Goal: Task Accomplishment & Management: Use online tool/utility

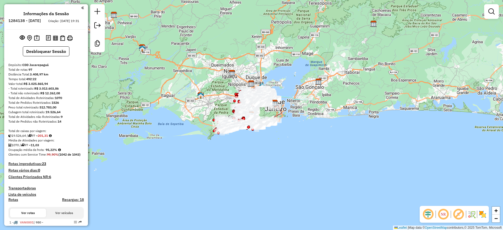
click at [430, 215] on em at bounding box center [428, 214] width 13 height 13
click at [461, 214] on em at bounding box center [459, 214] width 13 height 13
click at [484, 214] on img at bounding box center [483, 214] width 8 height 8
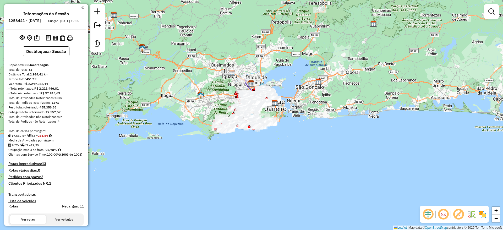
click at [429, 216] on em at bounding box center [428, 214] width 13 height 13
click at [457, 214] on em at bounding box center [459, 214] width 13 height 13
click at [484, 215] on img at bounding box center [483, 214] width 8 height 8
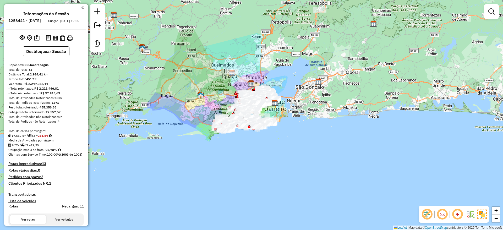
click at [440, 147] on div "Janela de atendimento Grade de atendimento Capacidade Transportadoras Veículos …" at bounding box center [251, 115] width 503 height 230
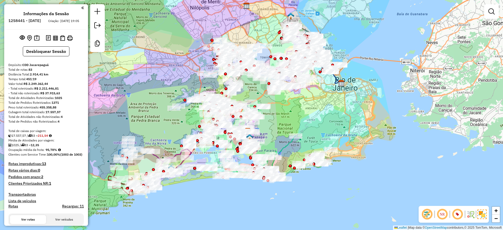
click at [176, 49] on div "Rota 12 - Placa RMY2E37 55054231 - APP DAS BEBIDAS COME Rota 46 - Placa FHC1E04…" at bounding box center [251, 115] width 503 height 230
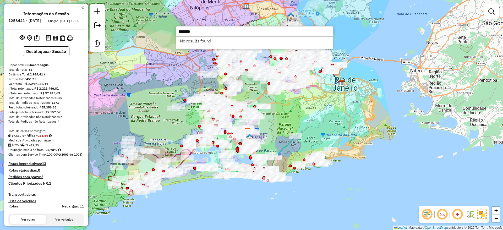
type input "*******"
click at [201, 11] on div "Janela de atendimento Grade de atendimento Capacidade Transportadoras Veículos …" at bounding box center [251, 115] width 503 height 230
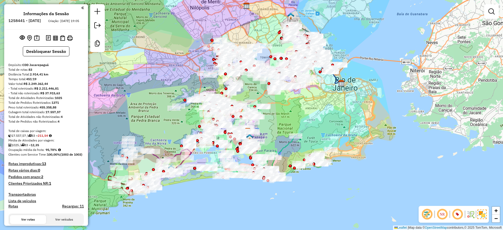
scroll to position [1936, 0]
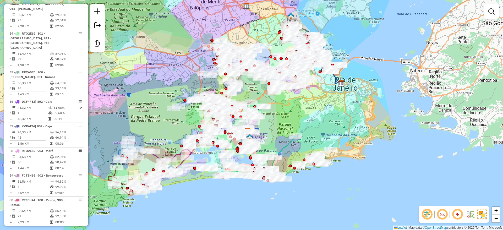
drag, startPoint x: 57, startPoint y: 127, endPoint x: 84, endPoint y: 109, distance: 33.0
click at [57, 208] on td "85,45%" at bounding box center [68, 210] width 26 height 5
select select "**********"
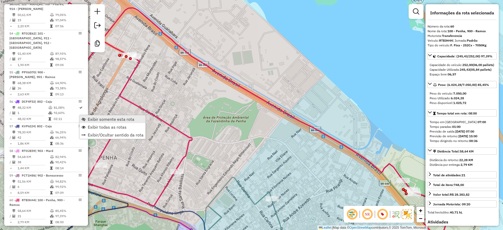
click at [111, 118] on span "Exibir somente esta rota" at bounding box center [111, 119] width 47 height 4
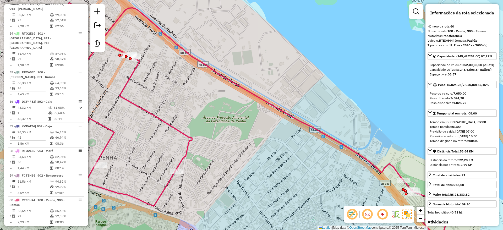
click at [232, 147] on div "Janela de atendimento Grade de atendimento Capacidade Transportadoras Veículos …" at bounding box center [251, 115] width 503 height 230
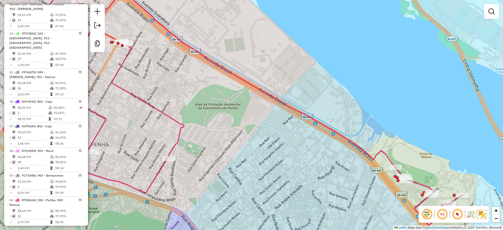
drag, startPoint x: 248, startPoint y: 157, endPoint x: 209, endPoint y: 105, distance: 65.2
click at [209, 105] on div "Janela de atendimento Grade de atendimento Capacidade Transportadoras Veículos …" at bounding box center [251, 115] width 503 height 230
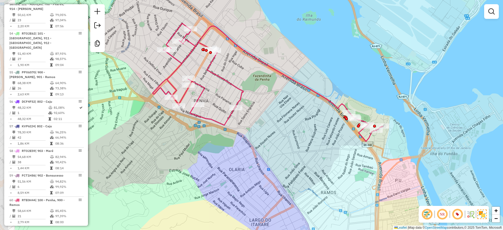
drag, startPoint x: 214, startPoint y: 117, endPoint x: 278, endPoint y: 117, distance: 64.0
click at [278, 117] on div "Janela de atendimento Grade de atendimento Capacidade Transportadoras Veículos …" at bounding box center [251, 115] width 503 height 230
click at [432, 50] on div "Janela de atendimento Grade de atendimento Capacidade Transportadoras Veículos …" at bounding box center [251, 115] width 503 height 230
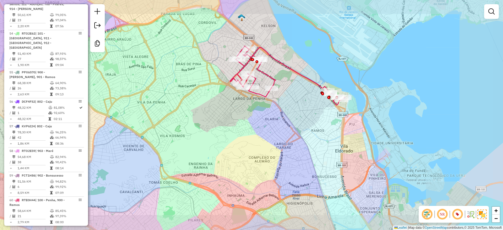
drag, startPoint x: 265, startPoint y: 129, endPoint x: 269, endPoint y: 134, distance: 6.7
click at [272, 123] on div "Janela de atendimento Grade de atendimento Capacidade Transportadoras Veículos …" at bounding box center [251, 115] width 503 height 230
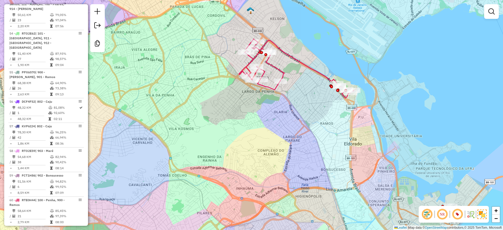
click at [287, 129] on div "Janela de atendimento Grade de atendimento Capacidade Transportadoras Veículos …" at bounding box center [251, 115] width 503 height 230
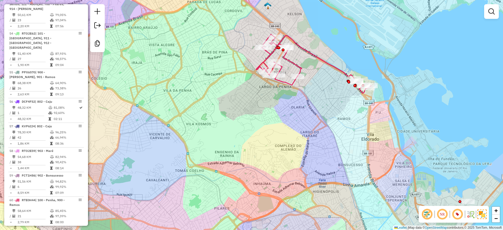
click at [233, 97] on div "Janela de atendimento Grade de atendimento Capacidade Transportadoras Veículos …" at bounding box center [251, 115] width 503 height 230
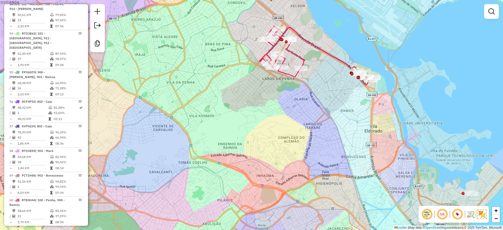
drag, startPoint x: 233, startPoint y: 97, endPoint x: 204, endPoint y: 124, distance: 39.7
click at [204, 124] on div "Janela de atendimento Grade de atendimento Capacidade Transportadoras Veículos …" at bounding box center [251, 115] width 503 height 230
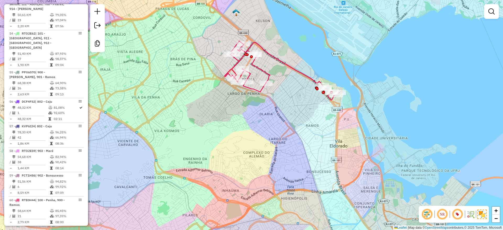
drag, startPoint x: 203, startPoint y: 125, endPoint x: 182, endPoint y: 128, distance: 21.5
click at [182, 128] on div "Janela de atendimento Grade de atendimento Capacidade Transportadoras Veículos …" at bounding box center [251, 115] width 503 height 230
click at [227, 146] on div "Janela de atendimento Grade de atendimento Capacidade Transportadoras Veículos …" at bounding box center [251, 115] width 503 height 230
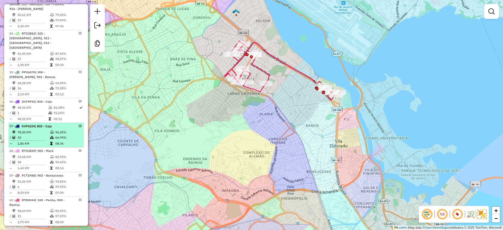
select select "**********"
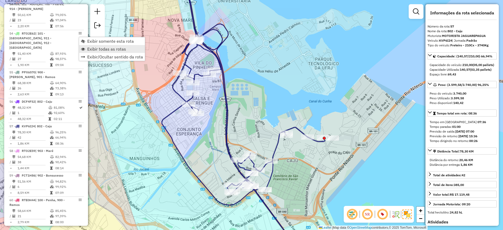
click at [111, 50] on span "Exibir todas as rotas" at bounding box center [106, 49] width 39 height 4
click at [234, 129] on icon at bounding box center [243, 115] width 163 height 276
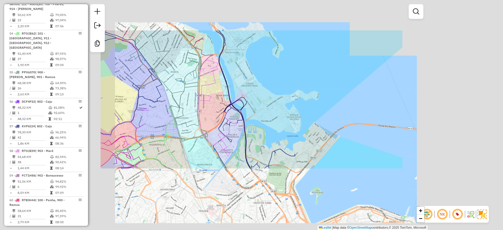
click at [252, 83] on div "Janela de atendimento Grade de atendimento Capacidade Transportadoras Veículos …" at bounding box center [251, 115] width 503 height 230
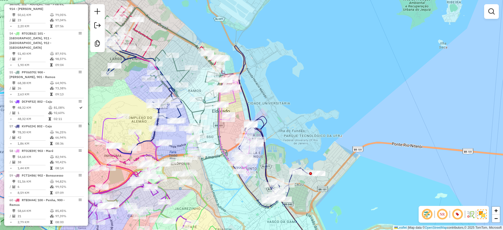
drag, startPoint x: 251, startPoint y: 71, endPoint x: 280, endPoint y: 100, distance: 40.6
click at [280, 100] on div "Janela de atendimento Grade de atendimento Capacidade Transportadoras Veículos …" at bounding box center [251, 115] width 503 height 230
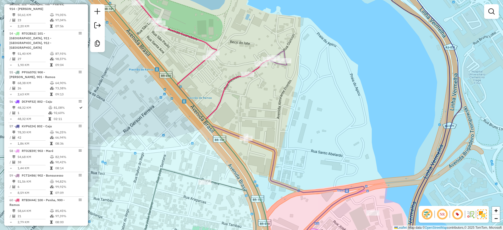
click at [261, 146] on icon at bounding box center [285, 152] width 159 height 202
select select "**********"
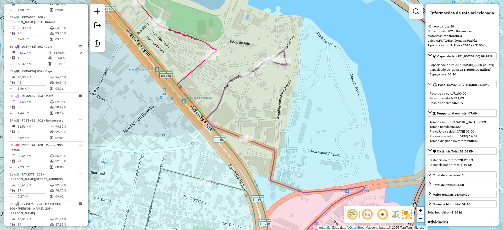
scroll to position [2014, 0]
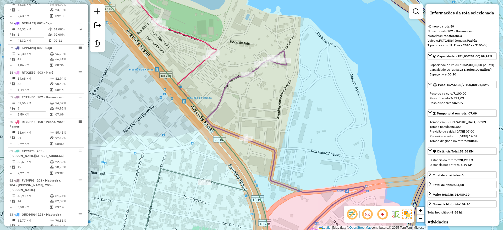
click at [446, 40] on strong "FCT1H86" at bounding box center [446, 41] width 14 height 4
copy div "FCT1H86"
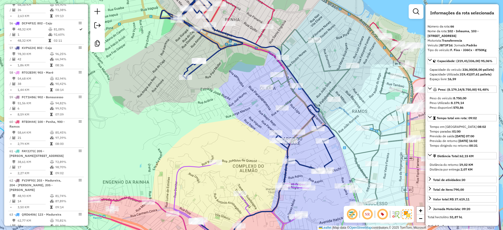
click at [302, 164] on icon at bounding box center [247, 116] width 175 height 242
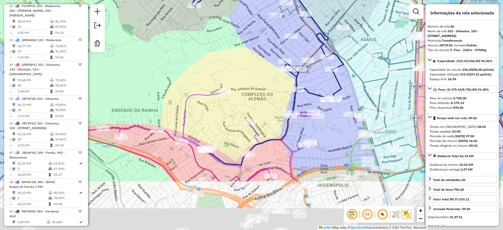
scroll to position [2220, 0]
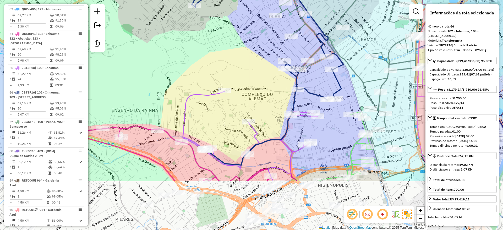
drag, startPoint x: 269, startPoint y: 171, endPoint x: 275, endPoint y: 109, distance: 62.4
click at [275, 109] on div "Janela de atendimento Grade de atendimento Capacidade Transportadoras Veículos …" at bounding box center [251, 115] width 503 height 230
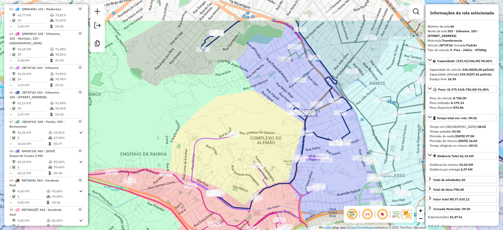
drag, startPoint x: 253, startPoint y: 63, endPoint x: 263, endPoint y: 120, distance: 58.6
click at [263, 114] on div "Janela de atendimento Grade de atendimento Capacidade Transportadoras Veículos …" at bounding box center [251, 115] width 503 height 230
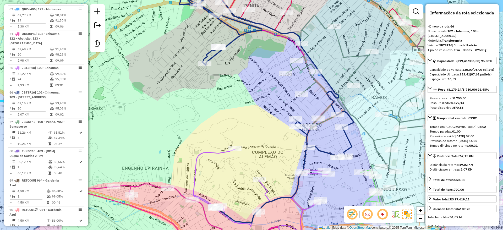
click at [263, 123] on div "Janela de atendimento Grade de atendimento Capacidade Transportadoras Veículos …" at bounding box center [251, 115] width 503 height 230
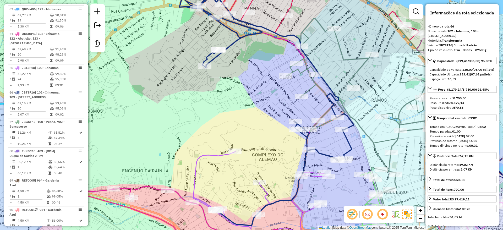
click at [187, 44] on div "Janela de atendimento Grade de atendimento Capacidade Transportadoras Veículos …" at bounding box center [251, 115] width 503 height 230
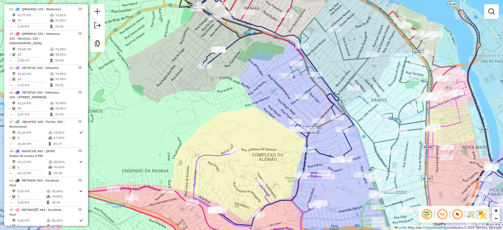
scroll to position [1882, 0]
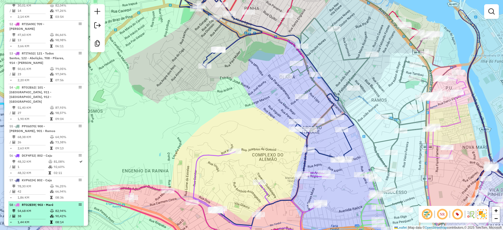
click at [76, 214] on td "90,42%" at bounding box center [68, 216] width 26 height 5
select select "**********"
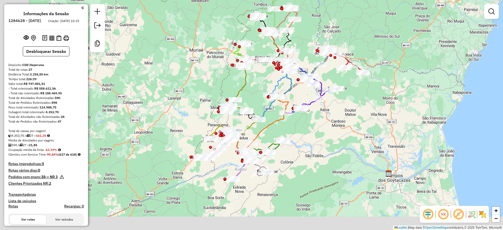
drag, startPoint x: 306, startPoint y: 171, endPoint x: 384, endPoint y: 157, distance: 79.1
click at [357, 112] on div "Janela de atendimento Grade de atendimento Capacidade Transportadoras Veículos …" at bounding box center [251, 115] width 503 height 230
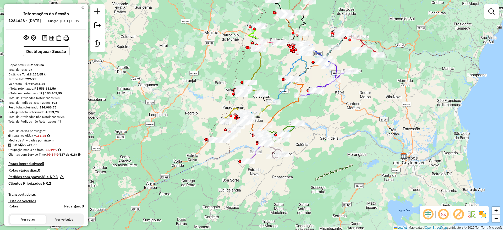
click at [430, 214] on em at bounding box center [428, 214] width 13 height 13
click at [453, 213] on em at bounding box center [459, 214] width 13 height 13
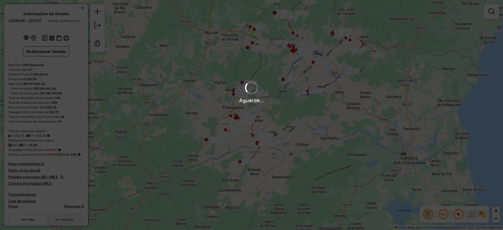
click at [460, 214] on div "Aguarde..." at bounding box center [251, 115] width 503 height 230
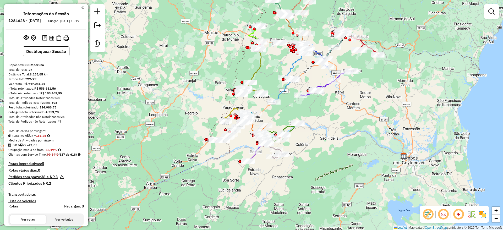
click at [484, 213] on img at bounding box center [483, 214] width 8 height 8
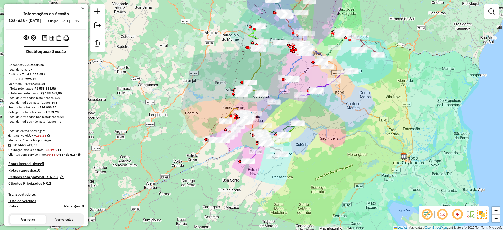
click at [481, 198] on div "Janela de atendimento Grade de atendimento Capacidade Transportadoras Veículos …" at bounding box center [251, 115] width 503 height 230
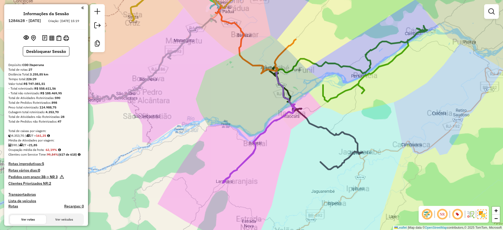
click at [301, 148] on div "Janela de atendimento Grade de atendimento Capacidade Transportadoras Veículos …" at bounding box center [251, 115] width 503 height 230
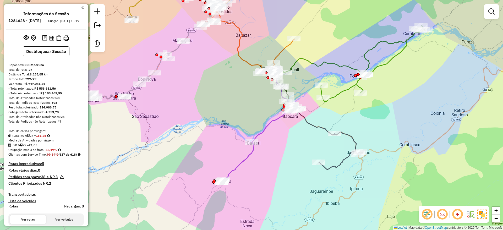
drag, startPoint x: 299, startPoint y: 159, endPoint x: 288, endPoint y: 159, distance: 10.7
click at [288, 159] on div "Janela de atendimento Grade de atendimento Capacidade Transportadoras Veículos …" at bounding box center [251, 115] width 503 height 230
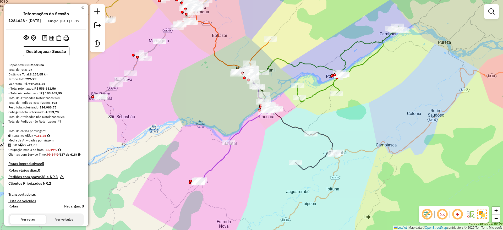
drag, startPoint x: 288, startPoint y: 159, endPoint x: 274, endPoint y: 159, distance: 13.9
click at [273, 159] on div "Janela de atendimento Grade de atendimento Capacidade Transportadoras Veículos …" at bounding box center [251, 115] width 503 height 230
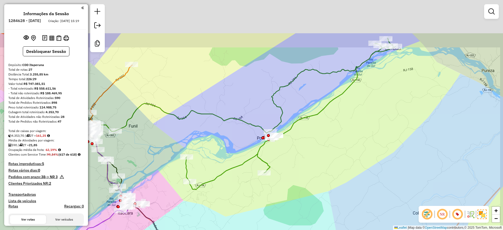
drag, startPoint x: 373, startPoint y: 79, endPoint x: 331, endPoint y: 143, distance: 76.3
click at [331, 143] on div "Janela de atendimento Grade de atendimento Capacidade Transportadoras Veículos …" at bounding box center [251, 115] width 503 height 230
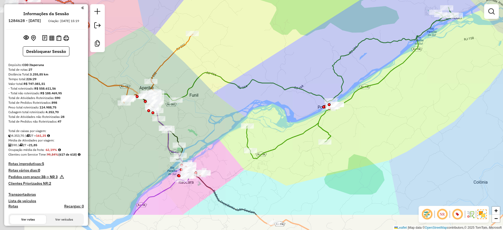
drag, startPoint x: 294, startPoint y: 161, endPoint x: 362, endPoint y: 118, distance: 81.0
click at [362, 118] on div "Janela de atendimento Grade de atendimento Capacidade Transportadoras Veículos …" at bounding box center [251, 115] width 503 height 230
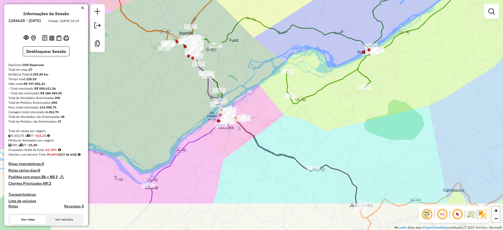
drag, startPoint x: 331, startPoint y: 148, endPoint x: 363, endPoint y: 109, distance: 49.9
click at [361, 110] on div "Janela de atendimento Grade de atendimento Capacidade Transportadoras Veículos …" at bounding box center [251, 115] width 503 height 230
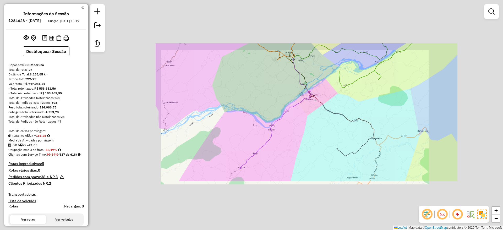
drag, startPoint x: 290, startPoint y: 156, endPoint x: 290, endPoint y: 159, distance: 3.4
click at [290, 156] on div "Janela de atendimento Grade de atendimento Capacidade Transportadoras Veículos …" at bounding box center [251, 115] width 503 height 230
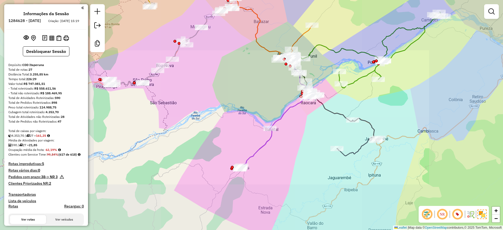
drag, startPoint x: 289, startPoint y: 172, endPoint x: 302, endPoint y: 158, distance: 18.4
click at [302, 158] on div "Janela de atendimento Grade de atendimento Capacidade Transportadoras Veículos …" at bounding box center [251, 115] width 503 height 230
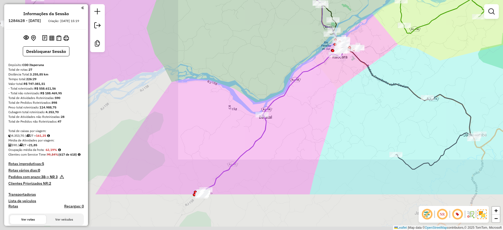
drag, startPoint x: 245, startPoint y: 162, endPoint x: 310, endPoint y: 112, distance: 82.3
click at [309, 112] on div "Janela de atendimento Grade de atendimento Capacidade Transportadoras Veículos …" at bounding box center [251, 115] width 503 height 230
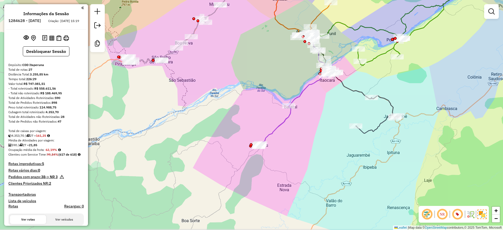
click at [308, 134] on div "Janela de atendimento Grade de atendimento Capacidade Transportadoras Veículos …" at bounding box center [251, 115] width 503 height 230
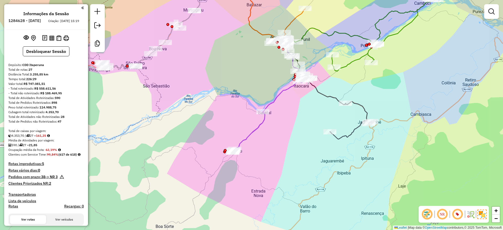
drag, startPoint x: 308, startPoint y: 134, endPoint x: 282, endPoint y: 140, distance: 26.6
click at [282, 140] on div "Janela de atendimento Grade de atendimento Capacidade Transportadoras Veículos …" at bounding box center [251, 115] width 503 height 230
drag, startPoint x: 293, startPoint y: 130, endPoint x: 290, endPoint y: 134, distance: 5.9
click at [291, 132] on div "Janela de atendimento Grade de atendimento Capacidade Transportadoras Veículos …" at bounding box center [251, 115] width 503 height 230
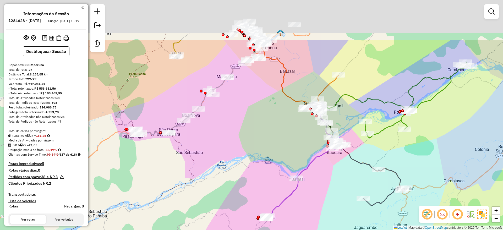
drag, startPoint x: 299, startPoint y: 154, endPoint x: 295, endPoint y: 164, distance: 10.6
click at [329, 214] on div "Janela de atendimento Grade de atendimento Capacidade Transportadoras Veículos …" at bounding box center [251, 115] width 503 height 230
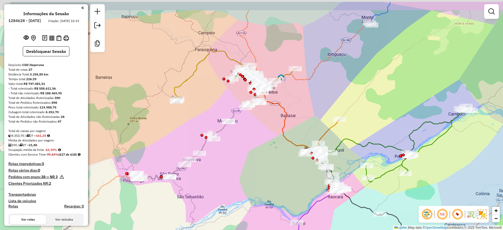
drag, startPoint x: 276, startPoint y: 149, endPoint x: 269, endPoint y: 179, distance: 30.1
click at [269, 179] on div "Janela de atendimento Grade de atendimento Capacidade Transportadoras Veículos …" at bounding box center [251, 115] width 503 height 230
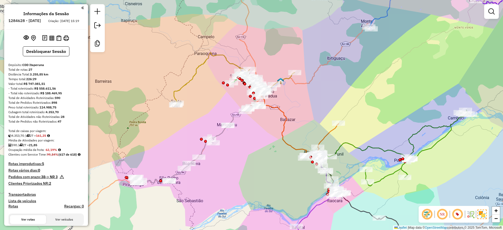
drag, startPoint x: 269, startPoint y: 184, endPoint x: 261, endPoint y: 168, distance: 17.4
click at [261, 168] on div "Janela de atendimento Grade de atendimento Capacidade Transportadoras Veículos …" at bounding box center [251, 115] width 503 height 230
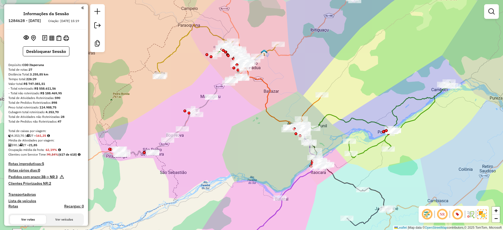
drag, startPoint x: 273, startPoint y: 190, endPoint x: 264, endPoint y: 175, distance: 17.7
click at [264, 175] on div "Janela de atendimento Grade de atendimento Capacidade Transportadoras Veículos …" at bounding box center [251, 115] width 503 height 230
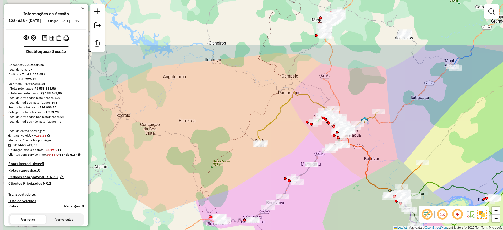
drag, startPoint x: 239, startPoint y: 122, endPoint x: 339, endPoint y: 189, distance: 120.9
click at [340, 190] on div "Janela de atendimento Grade de atendimento Capacidade Transportadoras Veículos …" at bounding box center [251, 115] width 503 height 230
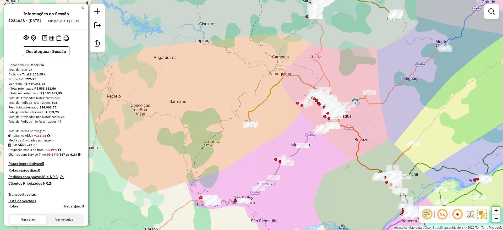
drag, startPoint x: 256, startPoint y: 159, endPoint x: 251, endPoint y: 152, distance: 9.2
click at [251, 152] on div "Janela de atendimento Grade de atendimento Capacidade Transportadoras Veículos …" at bounding box center [251, 115] width 503 height 230
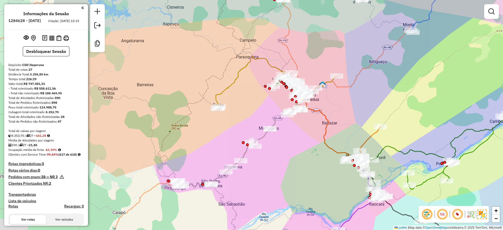
drag, startPoint x: 324, startPoint y: 202, endPoint x: 291, endPoint y: 185, distance: 36.6
click at [291, 185] on div "Janela de atendimento Grade de atendimento Capacidade Transportadoras Veículos …" at bounding box center [251, 115] width 503 height 230
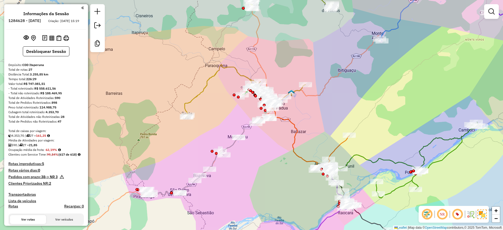
drag, startPoint x: 408, startPoint y: 105, endPoint x: 330, endPoint y: 131, distance: 83.2
click at [330, 131] on div "Janela de atendimento Grade de atendimento Capacidade Transportadoras Veículos …" at bounding box center [251, 115] width 503 height 230
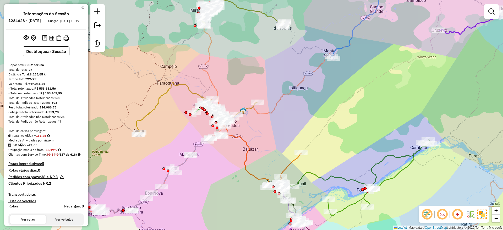
drag, startPoint x: 357, startPoint y: 132, endPoint x: 350, endPoint y: 122, distance: 12.4
click at [351, 122] on div "Janela de atendimento Grade de atendimento Capacidade Transportadoras Veículos …" at bounding box center [251, 115] width 503 height 230
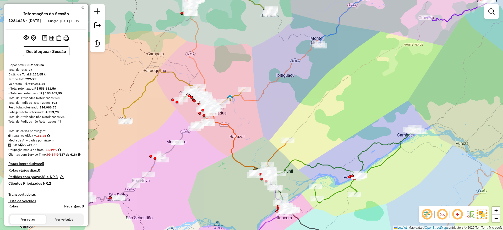
drag, startPoint x: 349, startPoint y: 122, endPoint x: 342, endPoint y: 121, distance: 7.3
click at [342, 121] on div "Janela de atendimento Grade de atendimento Capacidade Transportadoras Veículos …" at bounding box center [251, 115] width 503 height 230
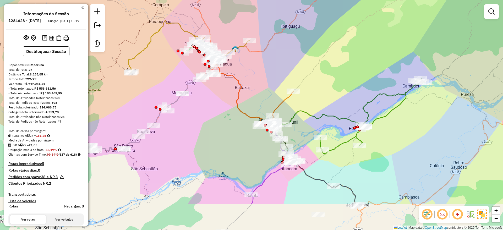
drag, startPoint x: 333, startPoint y: 79, endPoint x: 338, endPoint y: 36, distance: 42.8
click at [338, 36] on div "Janela de atendimento Grade de atendimento Capacidade Transportadoras Veículos …" at bounding box center [251, 115] width 503 height 230
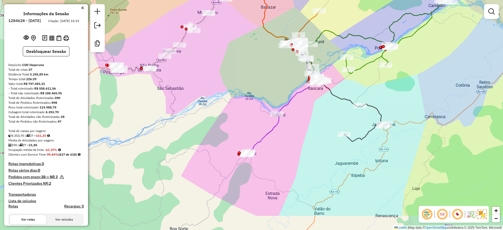
drag, startPoint x: 316, startPoint y: 122, endPoint x: 317, endPoint y: 119, distance: 3.2
click at [317, 119] on div "Janela de atendimento Grade de atendimento Capacidade Transportadoras Veículos …" at bounding box center [251, 115] width 503 height 230
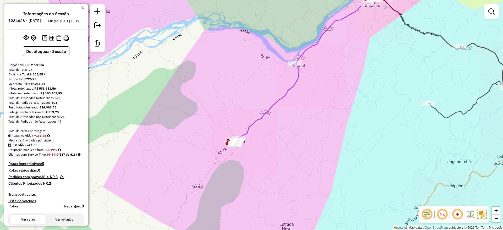
drag, startPoint x: 342, startPoint y: 80, endPoint x: 324, endPoint y: 98, distance: 25.8
click at [324, 98] on div "Janela de atendimento Grade de atendimento Capacidade Transportadoras Veículos …" at bounding box center [251, 115] width 503 height 230
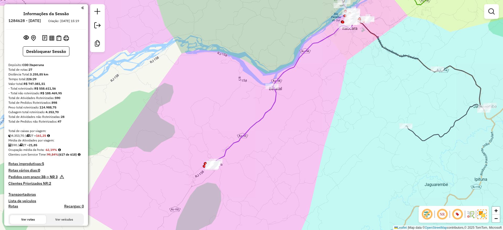
drag, startPoint x: 334, startPoint y: 58, endPoint x: 270, endPoint y: 134, distance: 99.3
click at [268, 135] on div "Janela de atendimento Grade de atendimento Capacidade Transportadoras Veículos …" at bounding box center [251, 115] width 503 height 230
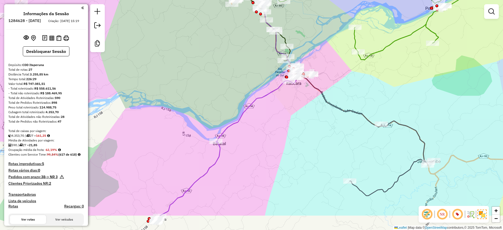
drag, startPoint x: 305, startPoint y: 160, endPoint x: 314, endPoint y: 85, distance: 76.4
click at [314, 85] on div "Janela de atendimento Grade de atendimento Capacidade Transportadoras Veículos …" at bounding box center [251, 115] width 503 height 230
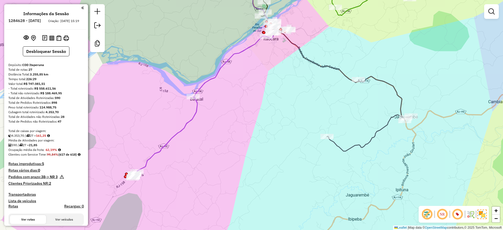
drag, startPoint x: 346, startPoint y: 91, endPoint x: 322, endPoint y: 102, distance: 25.7
click at [322, 102] on div "Janela de atendimento Grade de atendimento Capacidade Transportadoras Veículos …" at bounding box center [251, 115] width 503 height 230
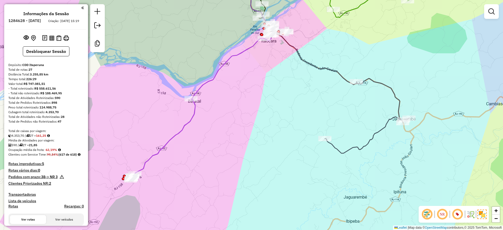
drag, startPoint x: 379, startPoint y: 119, endPoint x: 364, endPoint y: 130, distance: 18.6
click at [364, 130] on div "Janela de atendimento Grade de atendimento Capacidade Transportadoras Veículos …" at bounding box center [251, 115] width 503 height 230
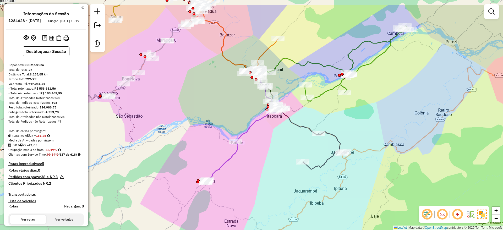
drag, startPoint x: 380, startPoint y: 116, endPoint x: 368, endPoint y: 130, distance: 18.7
click at [368, 130] on div "Janela de atendimento Grade de atendimento Capacidade Transportadoras Veículos …" at bounding box center [251, 115] width 503 height 230
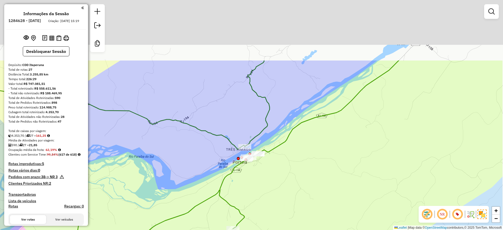
drag, startPoint x: 324, startPoint y: 161, endPoint x: 330, endPoint y: 127, distance: 35.0
click at [322, 163] on div "Janela de atendimento Grade de atendimento Capacidade Transportadoras Veículos …" at bounding box center [251, 115] width 503 height 230
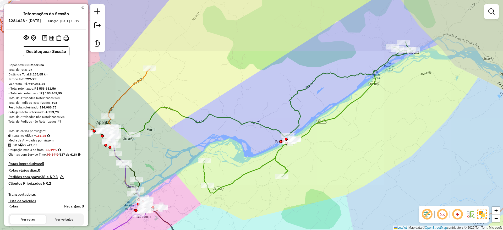
drag, startPoint x: 332, startPoint y: 82, endPoint x: 327, endPoint y: 120, distance: 38.4
click at [327, 120] on div "Janela de atendimento Grade de atendimento Capacidade Transportadoras Veículos …" at bounding box center [251, 115] width 503 height 230
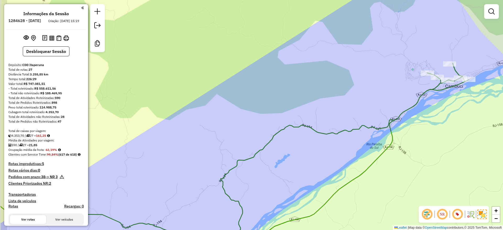
drag, startPoint x: 325, startPoint y: 116, endPoint x: 462, endPoint y: 56, distance: 149.9
click at [462, 56] on div "Janela de atendimento Grade de atendimento Capacidade Transportadoras Veículos …" at bounding box center [251, 115] width 503 height 230
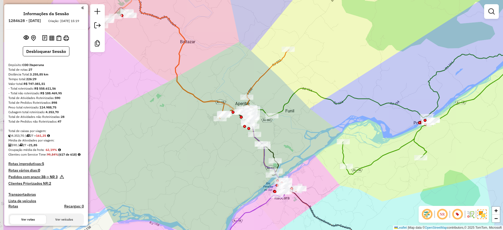
drag
click at [405, 84] on div "Janela de atendimento Grade de atendimento Capacidade Transportadoras Veículos …" at bounding box center [251, 115] width 503 height 230
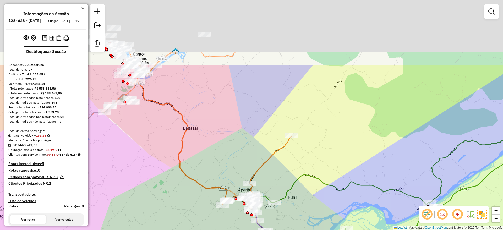
click at [347, 157] on div "Janela de atendimento Grade de atendimento Capacidade Transportadoras Veículos …" at bounding box center [251, 115] width 503 height 230
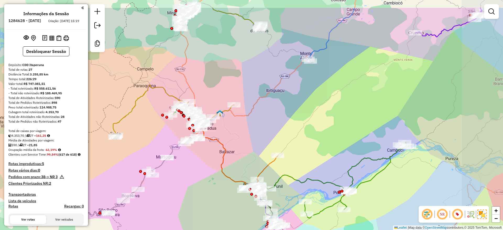
click at [332, 140] on div "Janela de atendimento Grade de atendimento Capacidade Transportadoras Veículos …" at bounding box center [251, 115] width 503 height 230
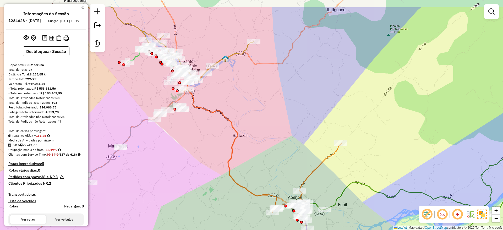
drag, startPoint x: 282, startPoint y: 121, endPoint x: 290, endPoint y: 138, distance: 19.4
click at [291, 137] on div "Janela de atendimento Grade de atendimento Capacidade Transportadoras Veículos …" at bounding box center [251, 115] width 503 height 230
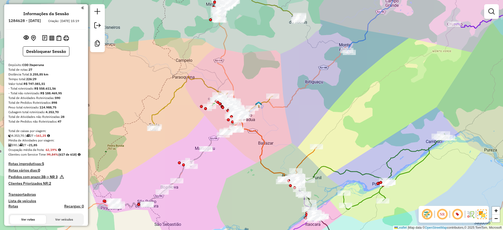
drag, startPoint x: 296, startPoint y: 128, endPoint x: 309, endPoint y: 131, distance: 13.2
click at [309, 131] on div "Janela de atendimento Grade de atendimento Capacidade Transportadoras Veículos …" at bounding box center [251, 115] width 503 height 230
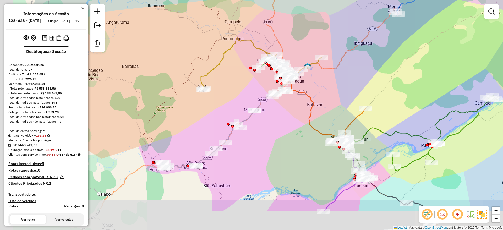
drag, startPoint x: 256, startPoint y: 149, endPoint x: 260, endPoint y: 140, distance: 9.0
click at [260, 140] on div "Janela de atendimento Grade de atendimento Capacidade Transportadoras Veículos …" at bounding box center [251, 115] width 503 height 230
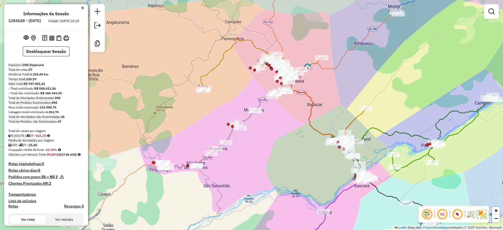
click at [245, 181] on div "Janela de atendimento Grade de atendimento Capacidade Transportadoras Veículos …" at bounding box center [251, 115] width 503 height 230
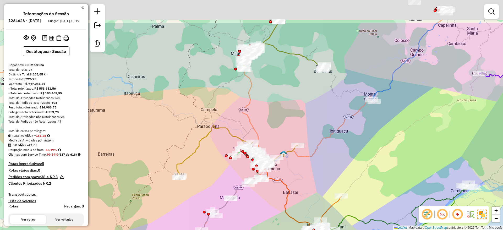
click at [274, 150] on div "Janela de atendimento Grade de atendimento Capacidade Transportadoras Veículos …" at bounding box center [251, 115] width 503 height 230
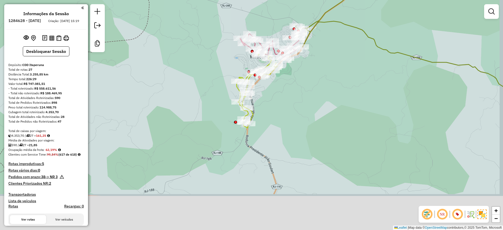
click at [291, 112] on div "Janela de atendimento Grade de atendimento Capacidade Transportadoras Veículos …" at bounding box center [251, 115] width 503 height 230
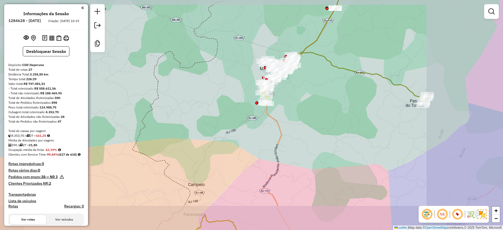
click at [302, 107] on div "Janela de atendimento Grade de atendimento Capacidade Transportadoras Veículos …" at bounding box center [251, 115] width 503 height 230
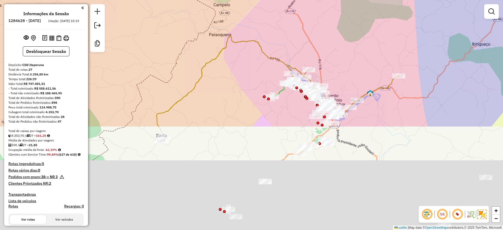
click at [314, 48] on div "Janela de atendimento Grade de atendimento Capacidade Transportadoras Veículos …" at bounding box center [251, 115] width 503 height 230
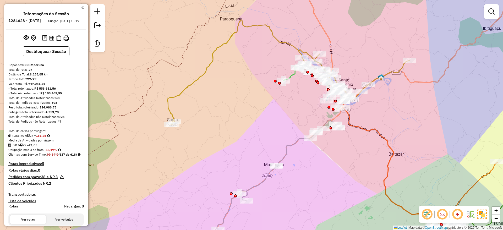
click at [298, 184] on div "Janela de atendimento Grade de atendimento Capacidade Transportadoras Veículos …" at bounding box center [251, 115] width 503 height 230
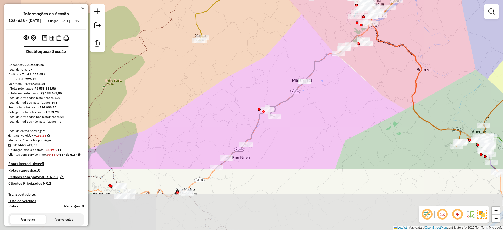
click at [292, 130] on div "Janela de atendimento Grade de atendimento Capacidade Transportadoras Veículos …" at bounding box center [251, 115] width 503 height 230
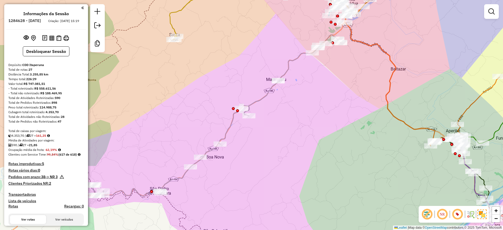
click at [252, 123] on div "Janela de atendimento Grade de atendimento Capacidade Transportadoras Veículos …" at bounding box center [251, 115] width 503 height 230
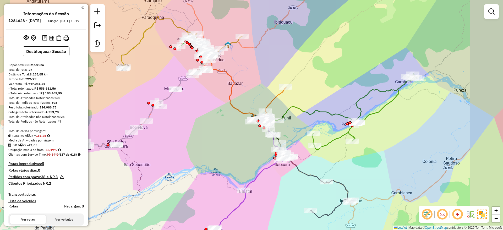
click at [205, 145] on div "Janela de atendimento Grade de atendimento Capacidade Transportadoras Veículos …" at bounding box center [251, 115] width 503 height 230
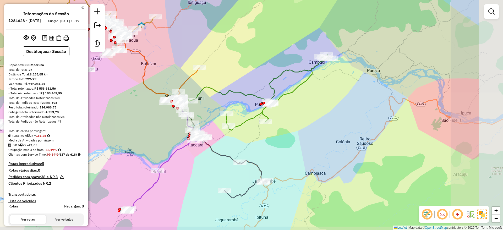
click at [289, 150] on div "Janela de atendimento Grade de atendimento Capacidade Transportadoras Veículos …" at bounding box center [251, 115] width 503 height 230
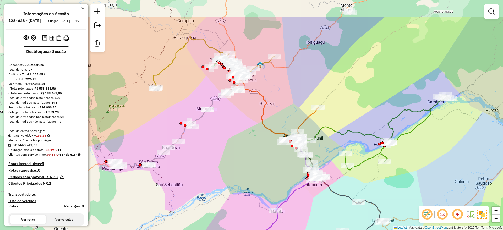
drag, startPoint x: 244, startPoint y: 48, endPoint x: 350, endPoint y: 89, distance: 114.0
click at [362, 88] on div "Janela de atendimento Grade de atendimento Capacidade Transportadoras Veículos …" at bounding box center [251, 115] width 503 height 230
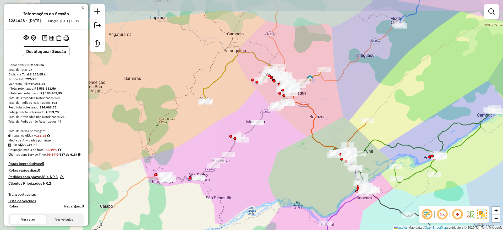
click at [366, 100] on div "Janela de atendimento Grade de atendimento Capacidade Transportadoras Veículos …" at bounding box center [251, 115] width 503 height 230
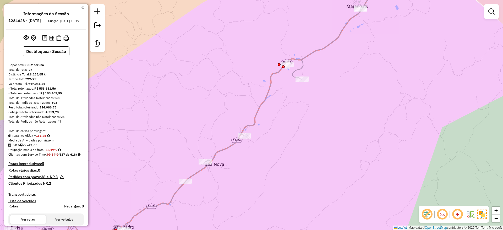
drag, startPoint x: 263, startPoint y: 175, endPoint x: 286, endPoint y: 163, distance: 25.7
click at [286, 163] on div "Janela de atendimento Grade de atendimento Capacidade Transportadoras Veículos …" at bounding box center [251, 115] width 503 height 230
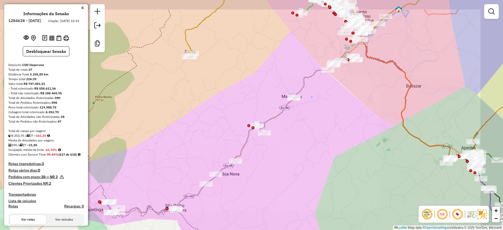
drag, startPoint x: 318, startPoint y: 157, endPoint x: 327, endPoint y: 150, distance: 10.6
click at [318, 157] on div "Janela de atendimento Grade de atendimento Capacidade Transportadoras Veículos …" at bounding box center [251, 115] width 503 height 230
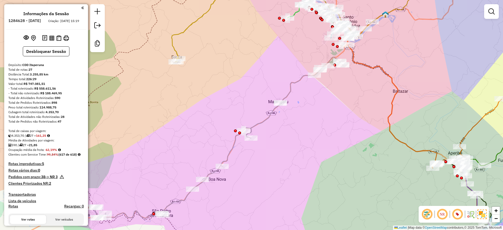
drag, startPoint x: 353, startPoint y: 145, endPoint x: 316, endPoint y: 159, distance: 39.5
click at [316, 159] on div "Janela de atendimento Grade de atendimento Capacidade Transportadoras Veículos …" at bounding box center [251, 115] width 503 height 230
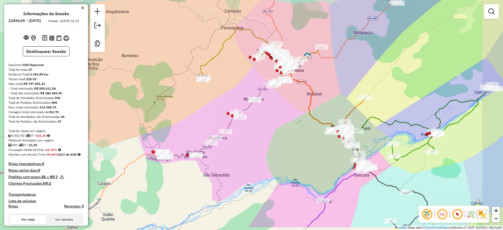
drag, startPoint x: 313, startPoint y: 152, endPoint x: 304, endPoint y: 146, distance: 10.3
click at [304, 145] on div "Janela de atendimento Grade de atendimento Capacidade Transportadoras Veículos …" at bounding box center [251, 115] width 503 height 230
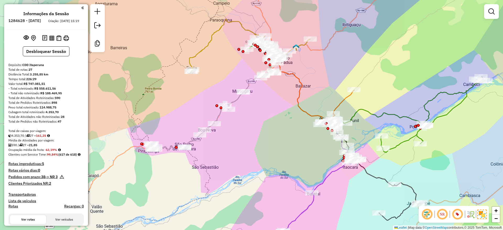
drag, startPoint x: 308, startPoint y: 161, endPoint x: 280, endPoint y: 143, distance: 33.5
click at [280, 143] on div "Janela de atendimento Grade de atendimento Capacidade Transportadoras Veículos …" at bounding box center [251, 115] width 503 height 230
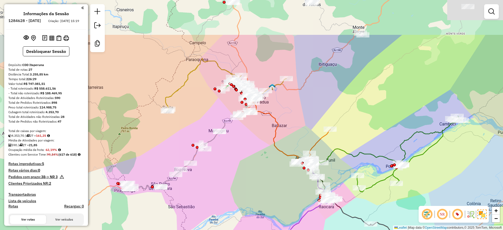
drag, startPoint x: 373, startPoint y: 71, endPoint x: 376, endPoint y: 110, distance: 39.0
click at [376, 110] on div "Janela de atendimento Grade de atendimento Capacidade Transportadoras Veículos …" at bounding box center [251, 115] width 503 height 230
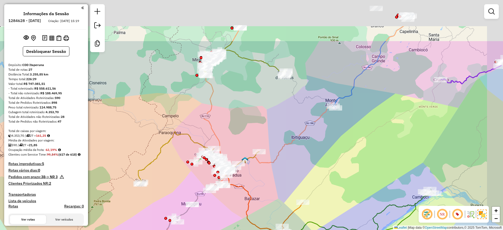
drag, startPoint x: 372, startPoint y: 64, endPoint x: 336, endPoint y: 142, distance: 86.0
click at [338, 142] on div "Janela de atendimento Grade de atendimento Capacidade Transportadoras Veículos …" at bounding box center [251, 115] width 503 height 230
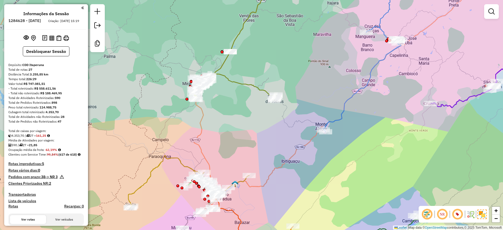
drag, startPoint x: 337, startPoint y: 163, endPoint x: 334, endPoint y: 173, distance: 10.9
click at [334, 173] on div "Janela de atendimento Grade de atendimento Capacidade Transportadoras Veículos …" at bounding box center [251, 115] width 503 height 230
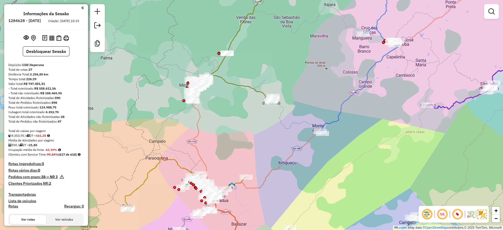
drag, startPoint x: 334, startPoint y: 173, endPoint x: 323, endPoint y: 184, distance: 15.4
click at [330, 174] on div "Janela de atendimento Grade de atendimento Capacidade Transportadoras Veículos …" at bounding box center [251, 115] width 503 height 230
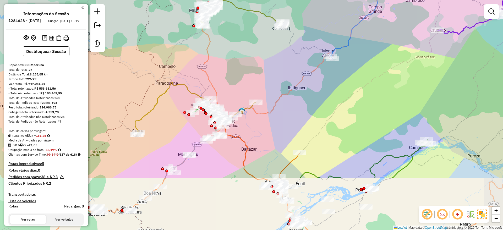
click at [335, 108] on div "Janela de atendimento Grade de atendimento Capacidade Transportadoras Veículos …" at bounding box center [251, 115] width 503 height 230
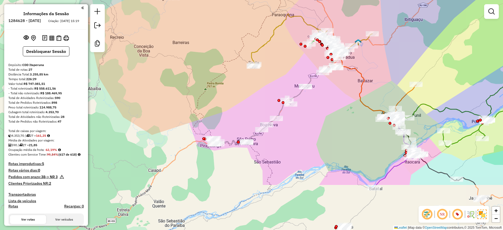
click at [438, 69] on div "Janela de atendimento Grade de atendimento Capacidade Transportadoras Veículos …" at bounding box center [251, 115] width 503 height 230
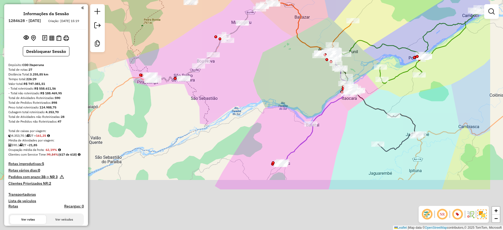
click at [259, 65] on div "Janela de atendimento Grade de atendimento Capacidade Transportadoras Veículos …" at bounding box center [251, 115] width 503 height 230
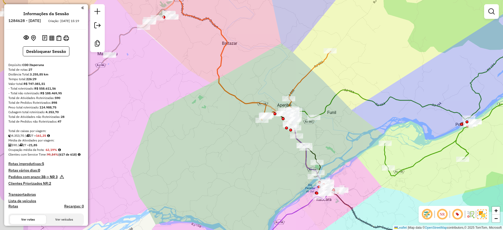
click at [358, 112] on div "Janela de atendimento Grade de atendimento Capacidade Transportadoras Veículos …" at bounding box center [251, 115] width 503 height 230
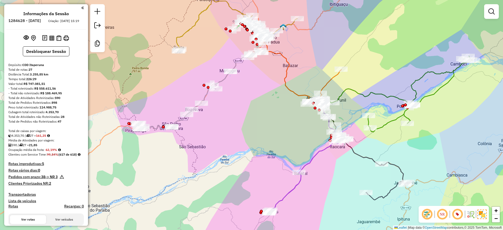
drag, startPoint x: 270, startPoint y: 134, endPoint x: 261, endPoint y: 136, distance: 8.8
click at [261, 136] on div "Janela de atendimento Grade de atendimento Capacidade Transportadoras Veículos …" at bounding box center [251, 115] width 503 height 230
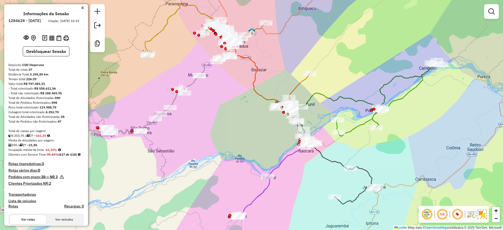
drag, startPoint x: 257, startPoint y: 137, endPoint x: 236, endPoint y: 139, distance: 21.1
click at [236, 139] on div "Janela de atendimento Grade de atendimento Capacidade Transportadoras Veículos …" at bounding box center [251, 115] width 503 height 230
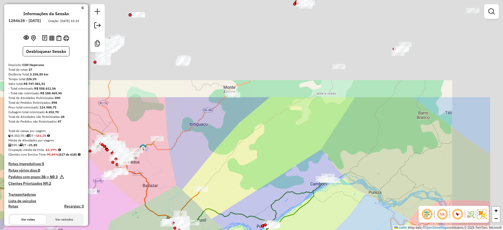
drag, startPoint x: 246, startPoint y: 190, endPoint x: 241, endPoint y: 195, distance: 7.1
click at [243, 195] on div "Janela de atendimento Grade de atendimento Capacidade Transportadoras Veículos …" at bounding box center [251, 115] width 503 height 230
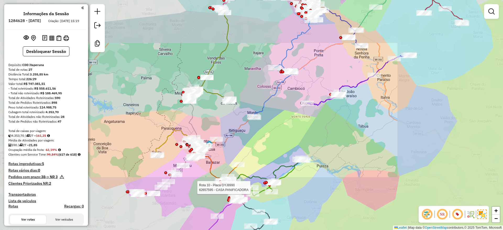
drag, startPoint x: 279, startPoint y: 134, endPoint x: 271, endPoint y: 163, distance: 29.5
click at [271, 163] on div "Rota 10 - Placa OYJ8990 62657595 - CASA PANIFICADORA Janela de atendimento Grad…" at bounding box center [251, 115] width 503 height 230
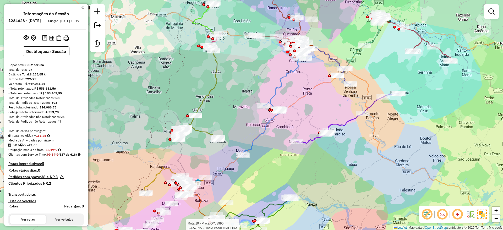
drag, startPoint x: 269, startPoint y: 167, endPoint x: 267, endPoint y: 172, distance: 5.1
click at [267, 172] on div "Rota 10 - Placa OYJ8990 62657595 - CASA PANIFICADORA Janela de atendimento Grad…" at bounding box center [251, 115] width 503 height 230
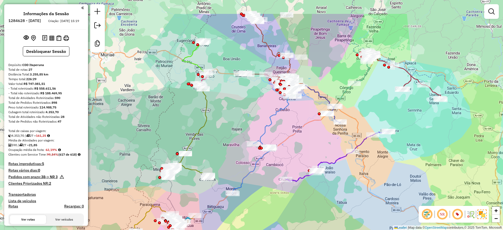
click at [303, 165] on div "Rota 10 - Placa OYJ8990 62657595 - CASA PANIFICADORA Janela de atendimento Grad…" at bounding box center [251, 115] width 503 height 230
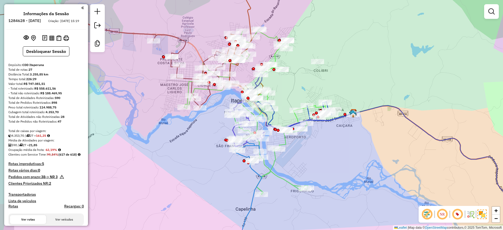
drag, startPoint x: 177, startPoint y: 153, endPoint x: 183, endPoint y: 156, distance: 6.2
click at [184, 156] on div "Rota 10 - Placa OYJ8990 62657595 - CASA PANIFICADORA Janela de atendimento Grad…" at bounding box center [251, 115] width 503 height 230
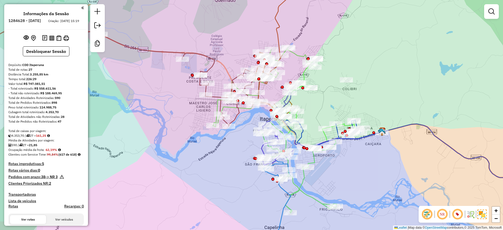
click at [204, 173] on div "Rota 10 - Placa OYJ8990 62657595 - CASA PANIFICADORA Janela de atendimento Grad…" at bounding box center [251, 115] width 503 height 230
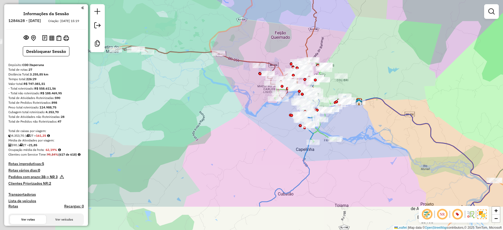
drag, startPoint x: 246, startPoint y: 143, endPoint x: 322, endPoint y: 100, distance: 87.3
click at [314, 104] on div "Rota 10 - Placa OYJ8990 62657595 - CASA PANIFICADORA Janela de atendimento Grad…" at bounding box center [251, 115] width 503 height 230
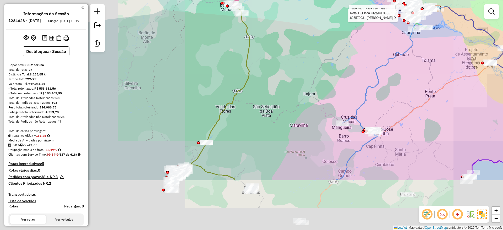
drag, startPoint x: 236, startPoint y: 153, endPoint x: 300, endPoint y: 88, distance: 91.0
click at [298, 81] on div "Rota 10 - Placa OYJ8990 62657595 - CASA PANIFICADORA Rota 26 - Placa OYJ8980 62…" at bounding box center [251, 115] width 503 height 230
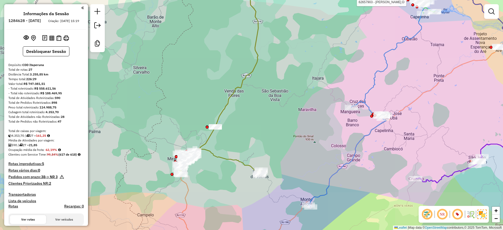
click at [287, 73] on div "Rota 10 - Placa OYJ8990 62657595 - CASA PANIFICADORA Rota 26 - Placa OYJ8980 62…" at bounding box center [251, 115] width 503 height 230
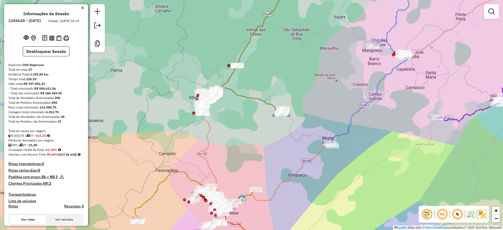
click at [236, 149] on div "Rota 10 - Placa OYJ8990 62657595 - CASA PANIFICADORA Rota 26 - Placa OYJ8980 62…" at bounding box center [251, 115] width 503 height 230
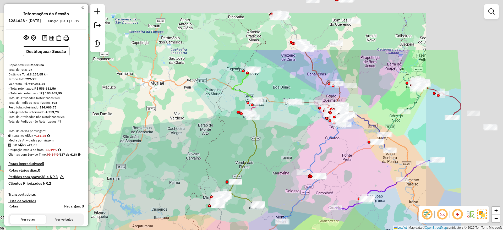
drag, startPoint x: 284, startPoint y: 179, endPoint x: 294, endPoint y: 159, distance: 22.2
click at [265, 191] on div "Janela de atendimento Grade de atendimento Capacidade Transportadoras Veículos …" at bounding box center [251, 115] width 503 height 230
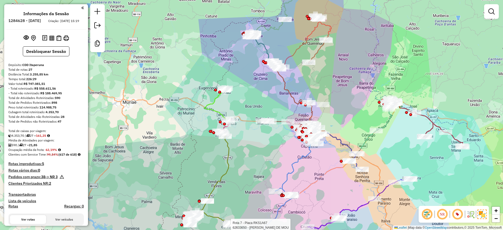
drag, startPoint x: 298, startPoint y: 151, endPoint x: 290, endPoint y: 155, distance: 9.3
click at [290, 155] on div "Rota 7 - Placa RKS1A67 62633650 - ANDRE COLOMBO DE MOU Janela de atendimento Gr…" at bounding box center [251, 115] width 503 height 230
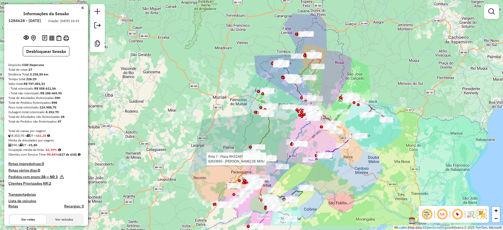
drag, startPoint x: 356, startPoint y: 201, endPoint x: 352, endPoint y: 174, distance: 27.6
click at [352, 174] on div "Rota 7 - Placa RKS1A67 62633650 - ANDRE COLOMBO DE MOU Janela de atendimento Gr…" at bounding box center [251, 115] width 503 height 230
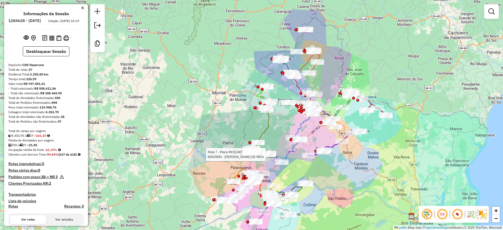
drag, startPoint x: 347, startPoint y: 178, endPoint x: 345, endPoint y: 168, distance: 10.0
click at [345, 169] on div "Rota 7 - Placa RKS1A67 62633650 - ANDRE COLOMBO DE MOU Janela de atendimento Gr…" at bounding box center [251, 115] width 503 height 230
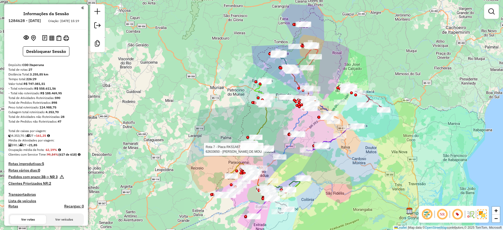
click at [344, 168] on div "Rota 7 - Placa RKS1A67 62633650 - ANDRE COLOMBO DE MOU Janela de atendimento Gr…" at bounding box center [251, 115] width 503 height 230
click at [335, 171] on div "Janela de atendimento Grade de atendimento Capacidade Transportadoras Veículos …" at bounding box center [251, 115] width 503 height 230
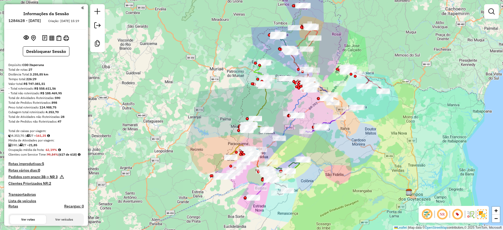
drag, startPoint x: 335, startPoint y: 170, endPoint x: 334, endPoint y: 158, distance: 12.7
click at [334, 158] on div "Janela de atendimento Grade de atendimento Capacidade Transportadoras Veículos …" at bounding box center [251, 115] width 503 height 230
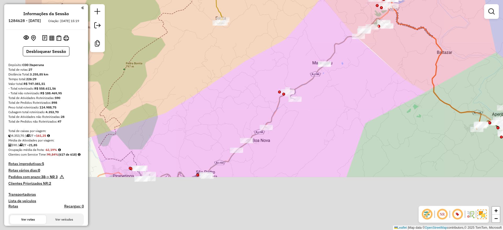
drag, startPoint x: 278, startPoint y: 137, endPoint x: 312, endPoint y: 104, distance: 46.5
click at [312, 104] on div "Janela de atendimento Grade de atendimento Capacidade Transportadoras Veículos …" at bounding box center [251, 115] width 503 height 230
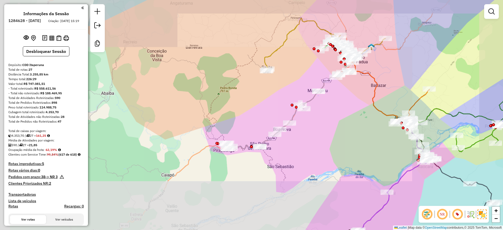
click at [313, 134] on div "Janela de atendimento Grade de atendimento Capacidade Transportadoras Veículos …" at bounding box center [251, 115] width 503 height 230
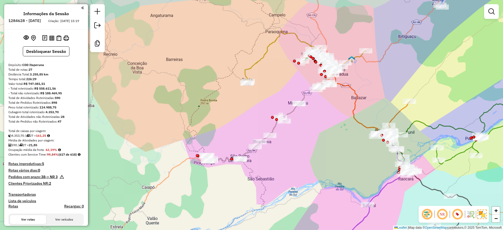
drag, startPoint x: 311, startPoint y: 138, endPoint x: 279, endPoint y: 156, distance: 35.9
click at [279, 156] on div "Janela de atendimento Grade de atendimento Capacidade Transportadoras Veículos …" at bounding box center [251, 115] width 503 height 230
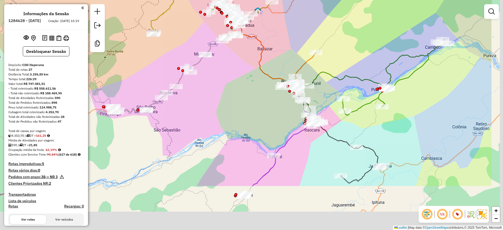
click at [220, 101] on div "Janela de atendimento Grade de atendimento Capacidade Transportadoras Veículos …" at bounding box center [251, 115] width 503 height 230
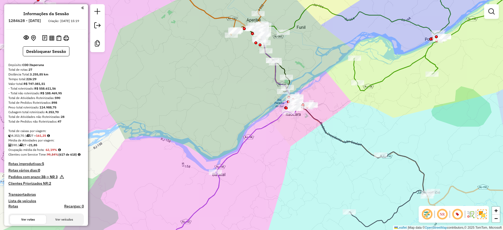
click at [324, 135] on div "Janela de atendimento Grade de atendimento Capacidade Transportadoras Veículos …" at bounding box center [251, 115] width 503 height 230
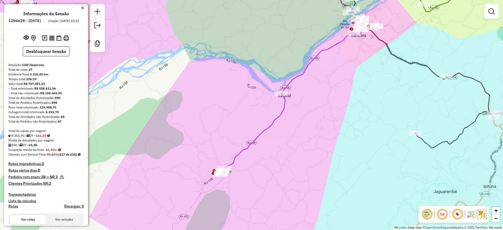
click at [336, 124] on div "Janela de atendimento Grade de atendimento Capacidade Transportadoras Veículos …" at bounding box center [251, 115] width 503 height 230
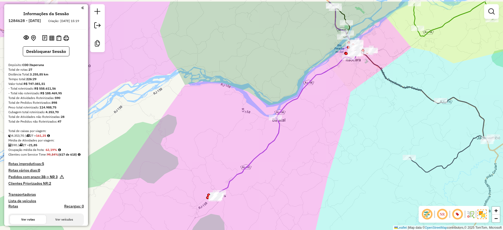
click at [350, 117] on div "Janela de atendimento Grade de atendimento Capacidade Transportadoras Veículos …" at bounding box center [251, 115] width 503 height 230
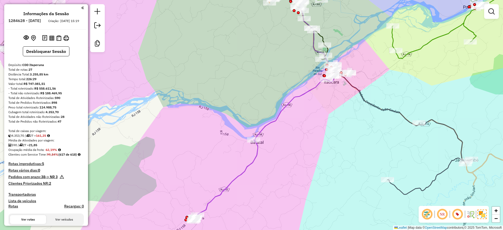
click at [302, 161] on div "Janela de atendimento Grade de atendimento Capacidade Transportadoras Veículos …" at bounding box center [251, 115] width 503 height 230
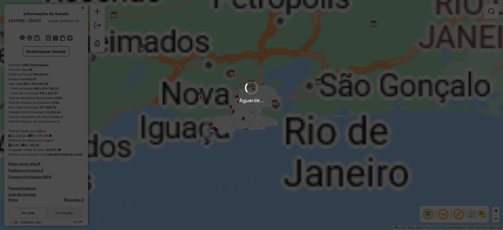
click at [427, 212] on em at bounding box center [428, 214] width 13 height 13
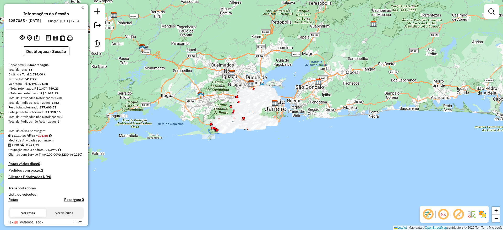
click at [457, 212] on em at bounding box center [459, 214] width 13 height 13
click at [483, 212] on img at bounding box center [483, 214] width 8 height 8
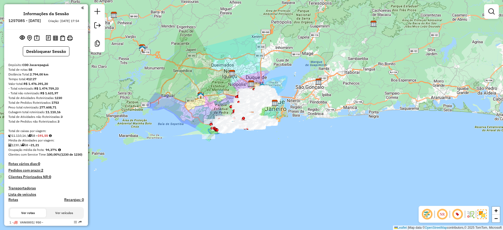
click at [336, 131] on div "Janela de atendimento Grade de atendimento Capacidade Transportadoras Veículos …" at bounding box center [251, 115] width 503 height 230
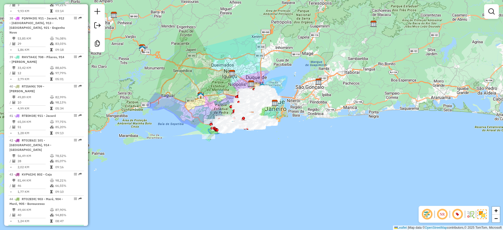
select select "**********"
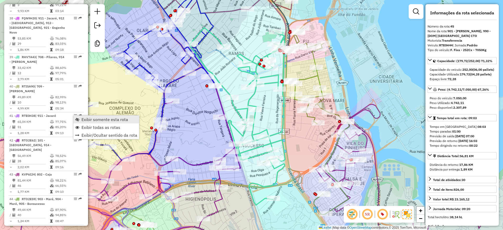
click at [132, 122] on link "Exibir somente esta rota" at bounding box center [106, 120] width 66 height 8
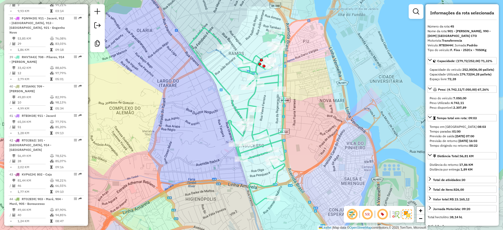
scroll to position [1101, 0]
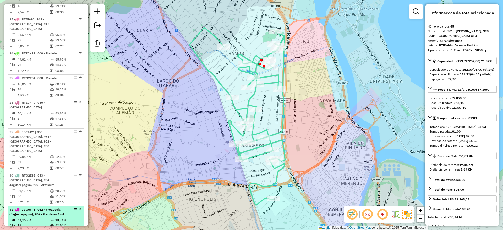
click at [74, 223] on td "93,94%" at bounding box center [68, 225] width 26 height 5
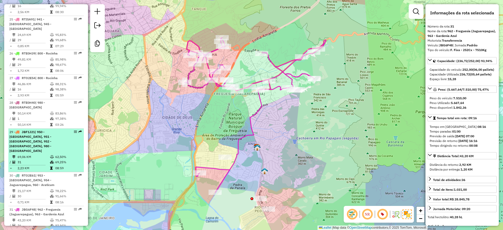
click at [59, 160] on td "69,25%" at bounding box center [68, 162] width 26 height 5
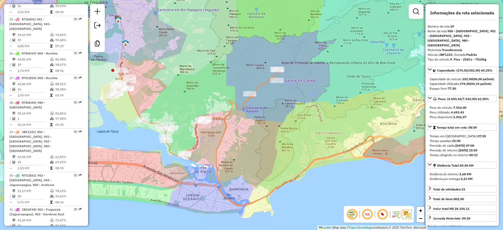
drag, startPoint x: 225, startPoint y: 146, endPoint x: 281, endPoint y: 140, distance: 56.2
click at [247, 144] on div "Janela de atendimento Grade de atendimento Capacidade Transportadoras Veículos …" at bounding box center [251, 115] width 503 height 230
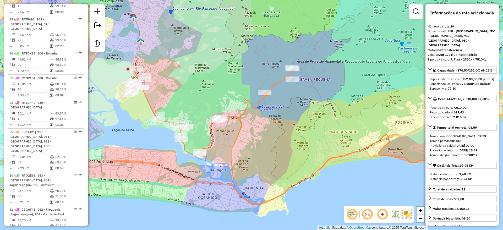
scroll to position [959, 0]
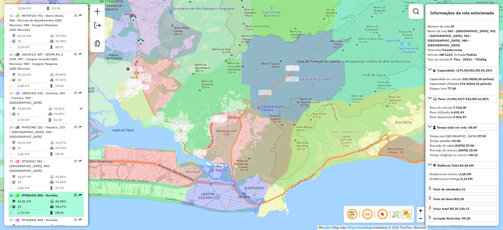
click at [62, 199] on td "85,98%" at bounding box center [68, 201] width 26 height 5
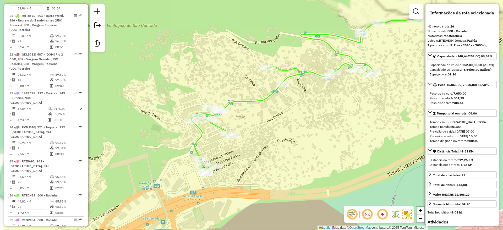
drag, startPoint x: 234, startPoint y: 160, endPoint x: 286, endPoint y: 143, distance: 54.4
click at [286, 143] on div "Janela de atendimento Grade de atendimento Capacidade Transportadoras Veículos …" at bounding box center [251, 115] width 503 height 230
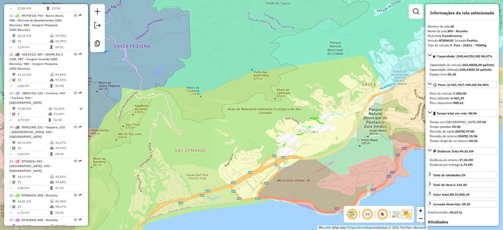
drag, startPoint x: 280, startPoint y: 76, endPoint x: 260, endPoint y: 165, distance: 90.6
click at [260, 165] on div "Janela de atendimento Grade de atendimento Capacidade Transportadoras Veículos …" at bounding box center [251, 115] width 503 height 230
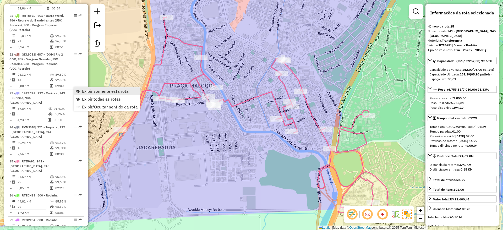
click at [115, 93] on span "Exibir somente esta rota" at bounding box center [105, 91] width 47 height 4
click at [90, 97] on span "Exibir todas as rotas" at bounding box center [102, 96] width 39 height 4
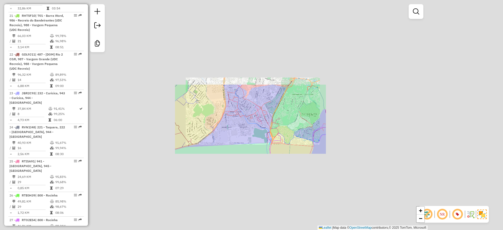
click at [247, 133] on div "Janela de atendimento Grade de atendimento Capacidade Transportadoras Veículos …" at bounding box center [251, 115] width 503 height 230
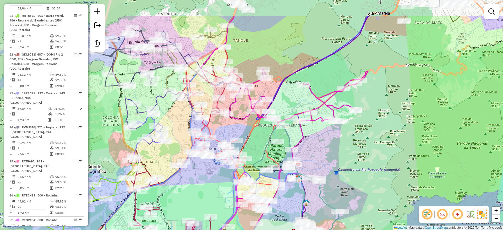
drag, startPoint x: 321, startPoint y: 106, endPoint x: 307, endPoint y: 139, distance: 36.4
click at [187, 230] on html "Aguarde... Pop-up bloqueado! Seu navegador bloqueou automáticamente a abertura …" at bounding box center [251, 115] width 503 height 230
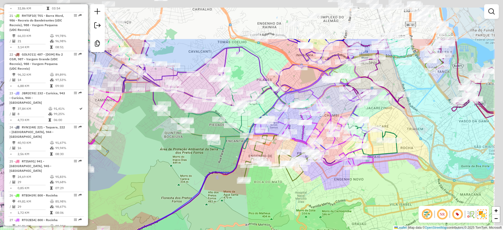
drag, startPoint x: 268, startPoint y: 179, endPoint x: 249, endPoint y: 162, distance: 25.1
click at [184, 230] on html "Aguarde... Pop-up bloqueado! Seu navegador bloqueou automáticamente a abertura …" at bounding box center [251, 115] width 503 height 230
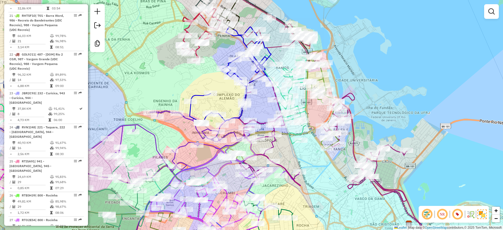
drag, startPoint x: 386, startPoint y: 68, endPoint x: 366, endPoint y: 76, distance: 21.4
click at [366, 76] on div "Rota 12 - Placa RUX5J38 55039008 - LOJA DE CONVENIENCIA Rota 30 - Placa RTO2E61…" at bounding box center [251, 115] width 503 height 230
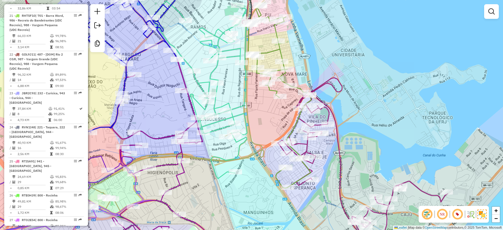
drag, startPoint x: 368, startPoint y: 148, endPoint x: 358, endPoint y: 114, distance: 35.7
click at [358, 114] on div "Rota 12 - Placa RUX5J38 55039008 - LOJA DE CONVENIENCIA Rota 30 - Placa RTO2E61…" at bounding box center [251, 115] width 503 height 230
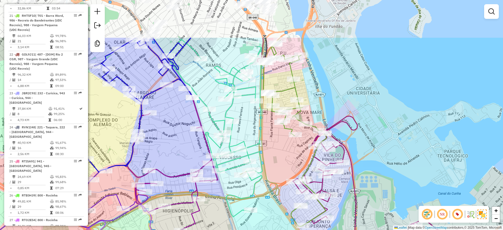
drag, startPoint x: 360, startPoint y: 124, endPoint x: 380, endPoint y: 176, distance: 56.0
click at [385, 194] on div "Rota 12 - Placa RUX5J38 55039008 - LOJA DE CONVENIENCIA Rota 30 - Placa RTO2E61…" at bounding box center [251, 115] width 503 height 230
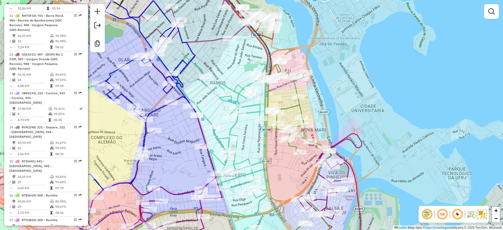
drag, startPoint x: 361, startPoint y: 126, endPoint x: 365, endPoint y: 138, distance: 12.7
click at [365, 138] on div "Rota 12 - Placa RUX5J38 55039008 - LOJA DE CONVENIENCIA Rota 30 - Placa RTO2E61…" at bounding box center [251, 115] width 503 height 230
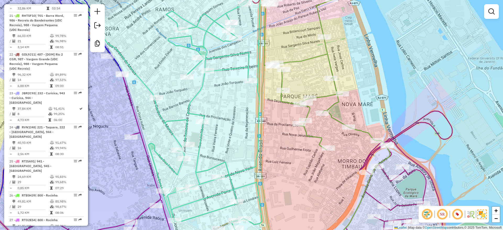
drag, startPoint x: 252, startPoint y: 102, endPoint x: 246, endPoint y: 104, distance: 5.9
click at [246, 104] on div "Rota 12 - Placa RUX5J38 55039008 - LOJA DE CONVENIENCIA Rota 30 - Placa RTO2E61…" at bounding box center [251, 115] width 503 height 230
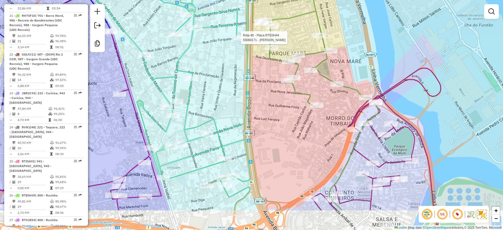
click at [244, 110] on icon at bounding box center [155, 72] width 192 height 276
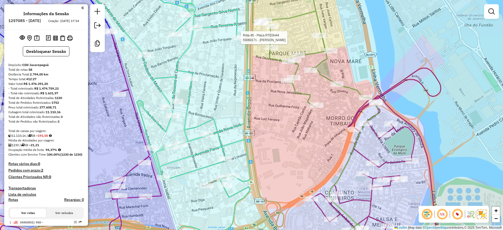
scroll to position [1155, 0]
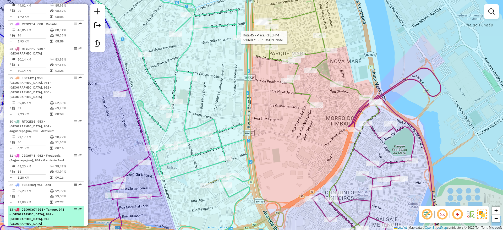
click at [57, 206] on li "33 - JBO0C67 | 931 - Tanque, 941 - Cidade De Deus, 942 - Pechincha, 945 - Taqua…" at bounding box center [46, 225] width 76 height 39
select select "**********"
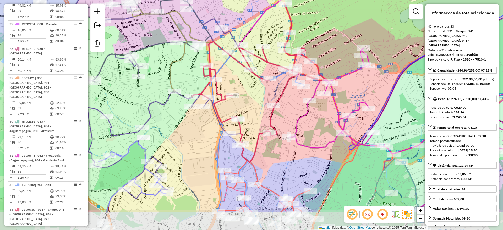
drag, startPoint x: 260, startPoint y: 141, endPoint x: 259, endPoint y: 126, distance: 15.5
click at [259, 126] on div "Rota 12 - Placa RUX5J38 55039008 - LOJA DE CONVENIENCIA Rota 30 - Placa RTO2E61…" at bounding box center [251, 115] width 503 height 230
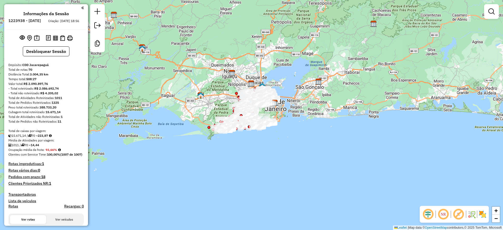
click at [428, 212] on em at bounding box center [428, 214] width 13 height 13
click at [461, 212] on em at bounding box center [459, 214] width 13 height 13
click at [483, 212] on img at bounding box center [483, 214] width 8 height 8
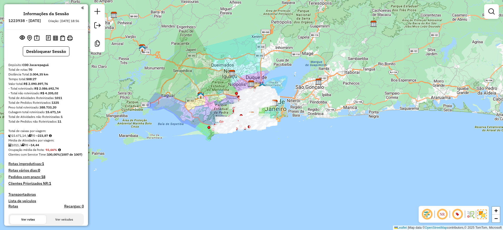
click at [284, 77] on div "Janela de atendimento Grade de atendimento Capacidade Transportadoras Veículos …" at bounding box center [251, 115] width 503 height 230
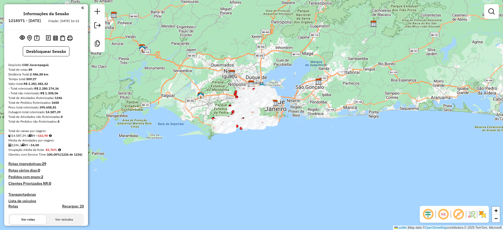
click at [427, 214] on em at bounding box center [428, 214] width 13 height 13
click at [457, 211] on em at bounding box center [459, 214] width 13 height 13
click at [484, 214] on img at bounding box center [483, 214] width 8 height 8
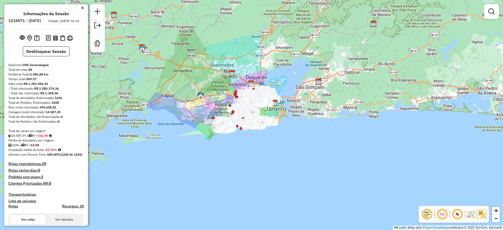
click at [390, 104] on div "Janela de atendimento Grade de atendimento Capacidade Transportadoras Veículos …" at bounding box center [251, 115] width 503 height 230
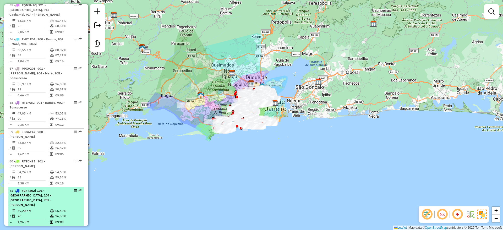
click at [62, 214] on td "76,50%" at bounding box center [68, 216] width 26 height 5
select select "**********"
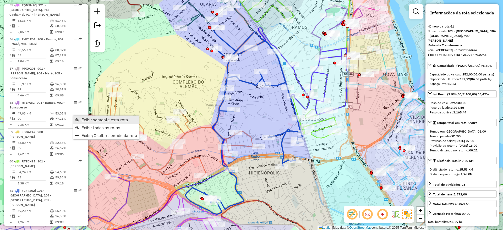
click at [109, 118] on span "Exibir somente esta rota" at bounding box center [105, 120] width 47 height 4
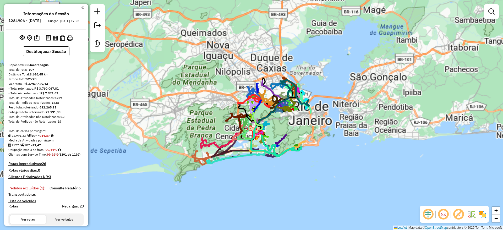
click at [430, 217] on em at bounding box center [428, 214] width 13 height 13
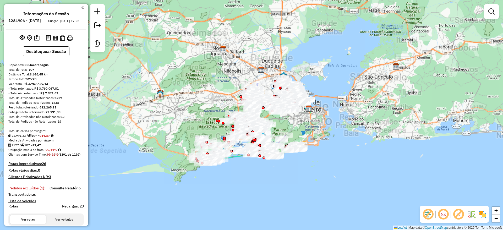
click at [460, 213] on em at bounding box center [459, 214] width 13 height 13
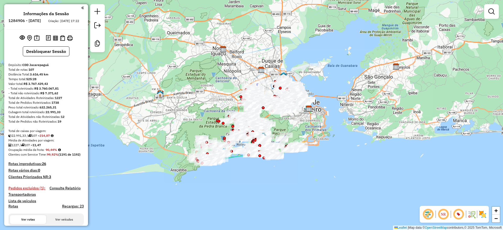
drag, startPoint x: 484, startPoint y: 213, endPoint x: 392, endPoint y: 153, distance: 110.1
click at [484, 213] on img at bounding box center [483, 214] width 8 height 8
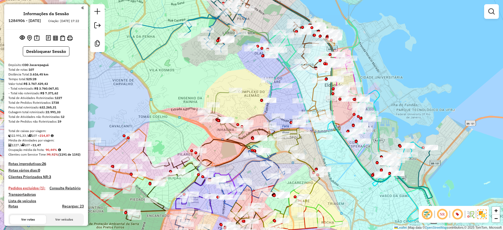
drag, startPoint x: 324, startPoint y: 157, endPoint x: 345, endPoint y: 138, distance: 27.7
click at [345, 138] on div "Janela de atendimento Grade de atendimento Capacidade Transportadoras Veículos …" at bounding box center [251, 115] width 503 height 230
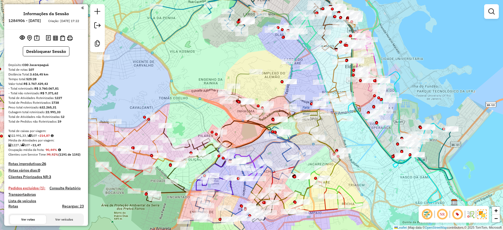
click at [344, 138] on div "Janela de atendimento Grade de atendimento Capacidade Transportadoras Veículos …" at bounding box center [251, 115] width 503 height 230
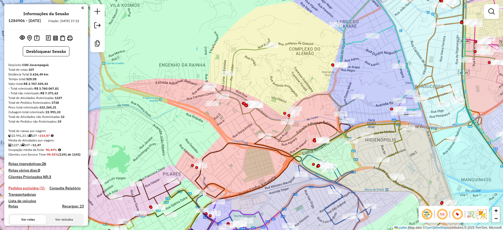
click at [233, 91] on icon at bounding box center [282, 94] width 151 height 96
select select "**********"
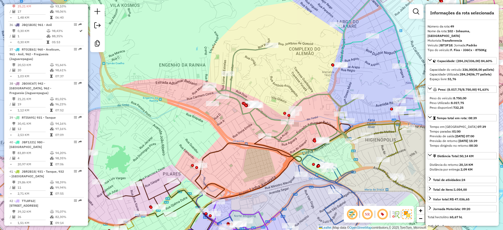
scroll to position [1711, 0]
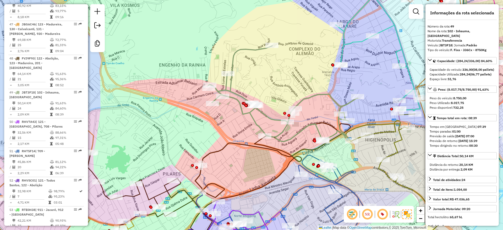
click at [307, 70] on div "Janela de atendimento Grade de atendimento Capacidade Transportadoras Veículos …" at bounding box center [251, 115] width 503 height 230
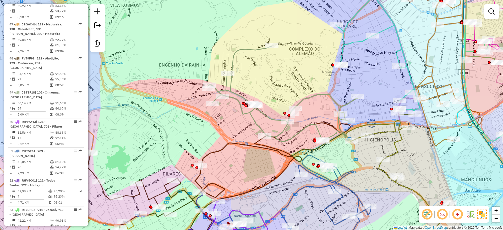
click at [233, 80] on div "Janela de atendimento Grade de atendimento Capacidade Transportadoras Veículos …" at bounding box center [251, 115] width 503 height 230
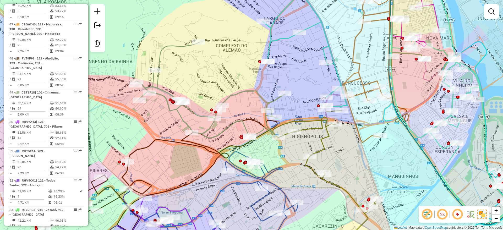
click at [283, 37] on icon at bounding box center [305, 42] width 85 height 130
select select "**********"
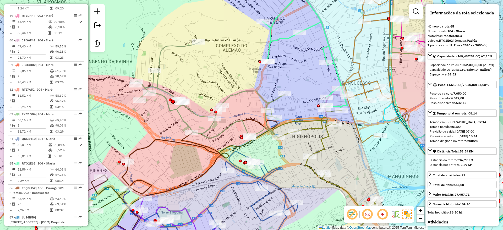
scroll to position [2153, 0]
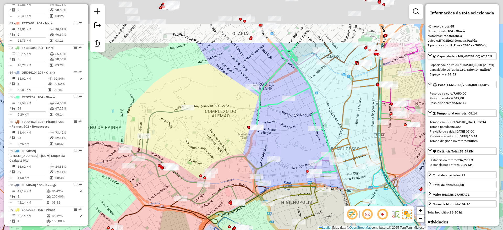
drag, startPoint x: 226, startPoint y: 83, endPoint x: 220, endPoint y: 125, distance: 42.0
click at [214, 148] on div "Janela de atendimento Grade de atendimento Capacidade Transportadoras Veículos …" at bounding box center [251, 115] width 503 height 230
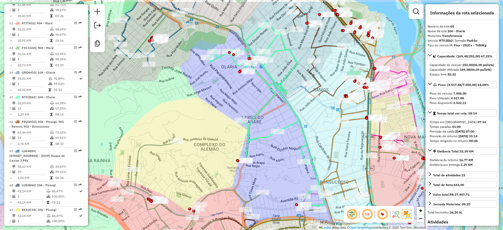
drag, startPoint x: 225, startPoint y: 112, endPoint x: 216, endPoint y: 134, distance: 24.4
click at [216, 134] on div "Janela de atendimento Grade de atendimento Capacidade Transportadoras Veículos …" at bounding box center [251, 115] width 503 height 230
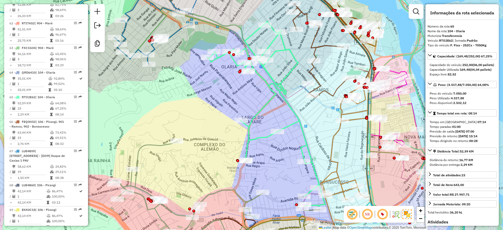
click at [227, 107] on div "Janela de atendimento Grade de atendimento Capacidade Transportadoras Veículos …" at bounding box center [251, 115] width 503 height 230
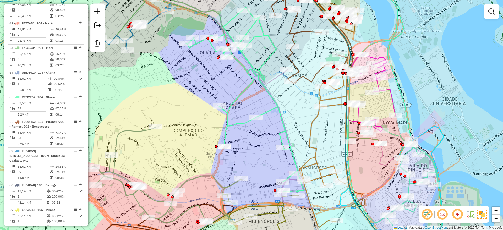
drag, startPoint x: 225, startPoint y: 107, endPoint x: 168, endPoint y: 61, distance: 73.3
click at [168, 61] on div "Janela de atendimento Grade de atendimento Capacidade Transportadoras Veículos …" at bounding box center [251, 115] width 503 height 230
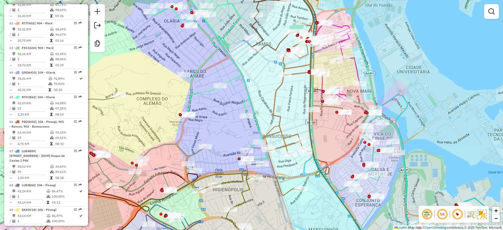
click at [281, 131] on icon at bounding box center [287, 111] width 49 height 170
select select "**********"
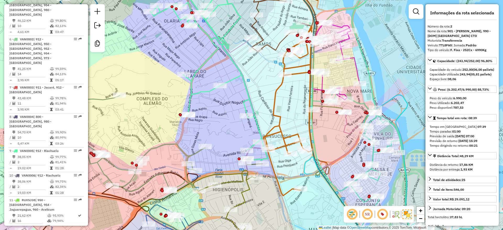
scroll to position [251, 0]
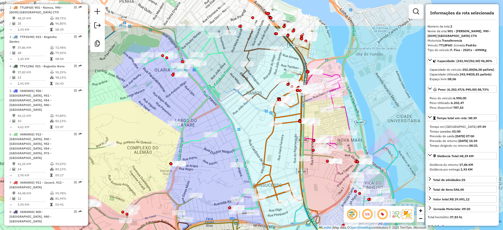
click at [241, 125] on div "Janela de atendimento Grade de atendimento Capacidade Transportadoras Veículos …" at bounding box center [251, 115] width 503 height 230
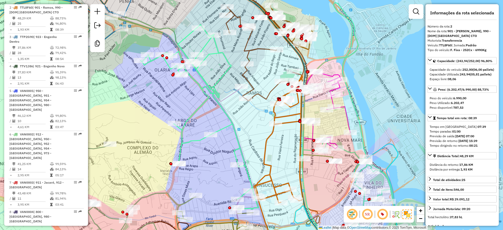
click at [248, 126] on div "Janela de atendimento Grade de atendimento Capacidade Transportadoras Veículos …" at bounding box center [251, 115] width 503 height 230
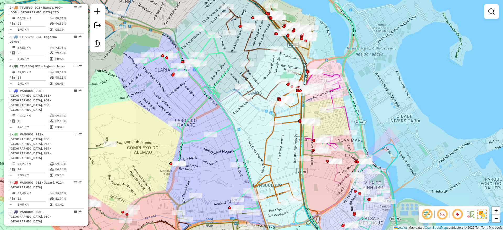
click at [348, 119] on icon at bounding box center [327, 110] width 47 height 78
select select "**********"
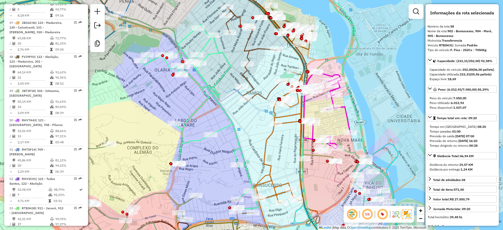
scroll to position [1971, 0]
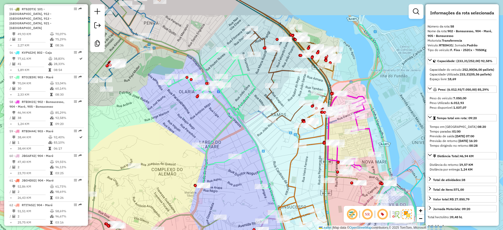
drag, startPoint x: 183, startPoint y: 105, endPoint x: 249, endPoint y: 153, distance: 82.2
click at [273, 170] on div "Janela de atendimento Grade de atendimento Capacidade Transportadoras Veículos …" at bounding box center [251, 115] width 503 height 230
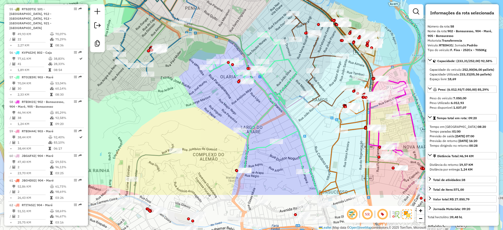
drag, startPoint x: 242, startPoint y: 77, endPoint x: 202, endPoint y: 0, distance: 86.9
click at [202, 0] on div "Janela de atendimento Grade de atendimento Capacidade Transportadoras Veículos …" at bounding box center [251, 115] width 503 height 230
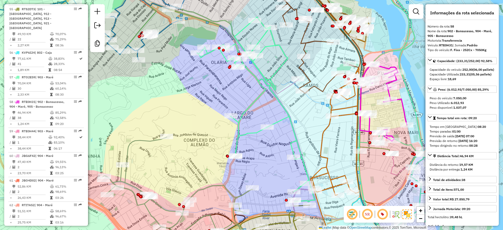
drag, startPoint x: 288, startPoint y: 133, endPoint x: 298, endPoint y: 87, distance: 46.5
click at [277, 153] on div "Rota 66 - Placa FEQ0H52 55016586 - LANCHONETE E BAR OS Janela de atendimento Gr…" at bounding box center [251, 115] width 503 height 230
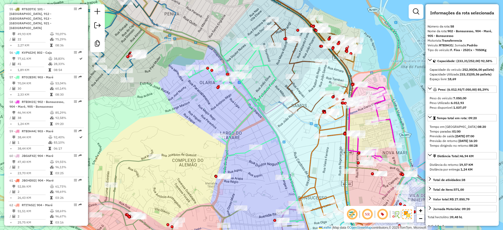
click at [292, 48] on div "Rota 66 - Placa FEQ0H52 55016586 - LANCHONETE E BAR OS Janela de atendimento Gr…" at bounding box center [251, 115] width 503 height 230
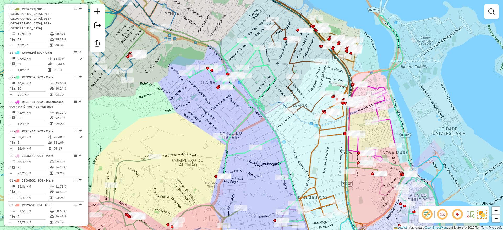
click at [294, 53] on icon at bounding box center [252, 45] width 216 height 137
select select "**********"
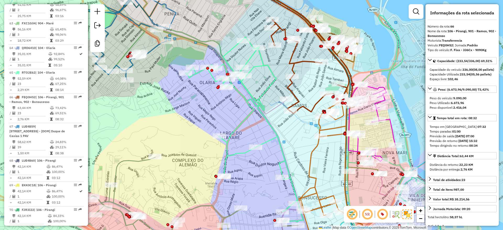
scroll to position [2177, 0]
click at [281, 155] on div "Rota 65 - Placa RTO2E62 55088793 - MARIA TEREZA VIEIRA Janela de atendimento Gr…" at bounding box center [251, 115] width 503 height 230
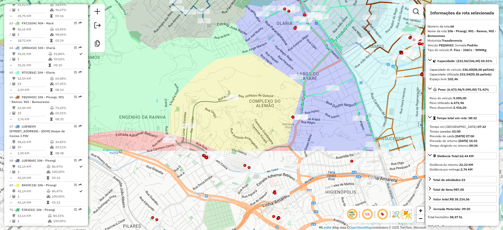
drag, startPoint x: 279, startPoint y: 127, endPoint x: 294, endPoint y: 52, distance: 75.8
click at [297, 28] on div "Janela de atendimento Grade de atendimento Capacidade Transportadoras Veículos …" at bounding box center [251, 115] width 503 height 230
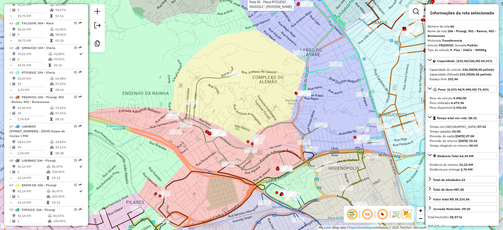
click at [273, 76] on div "Rota 65 - Placa RTO2E62 55033311 - ISAIAS MARTINS BARBO Janela de atendimento G…" at bounding box center [251, 115] width 503 height 230
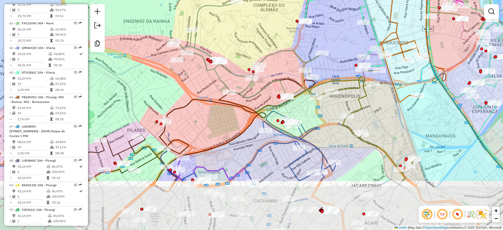
drag, startPoint x: 256, startPoint y: 115, endPoint x: 257, endPoint y: 43, distance: 72.1
click at [257, 43] on div "Janela de atendimento Grade de atendimento Capacidade Transportadoras Veículos …" at bounding box center [251, 115] width 503 height 230
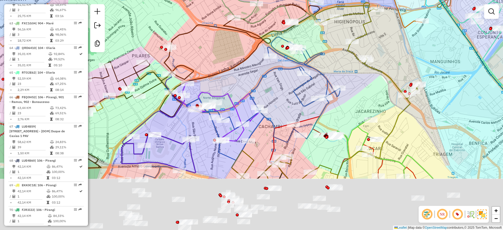
drag, startPoint x: 272, startPoint y: 155, endPoint x: 274, endPoint y: 95, distance: 60.9
click at [274, 95] on div "Janela de atendimento Grade de atendimento Capacidade Transportadoras Veículos …" at bounding box center [251, 115] width 503 height 230
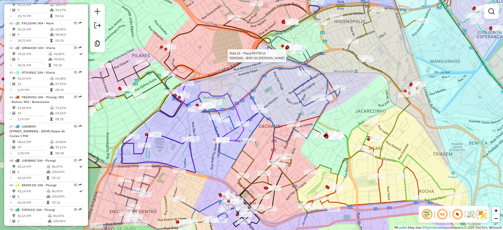
click at [191, 154] on icon at bounding box center [159, 122] width 74 height 99
select select "**********"
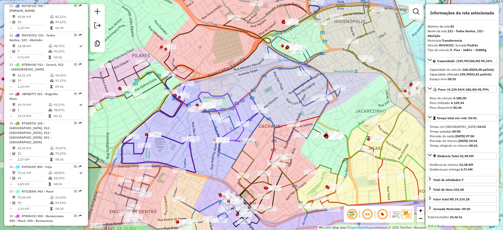
scroll to position [1799, 0]
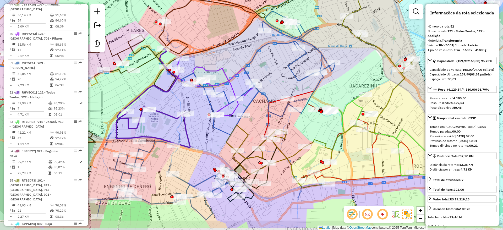
drag, startPoint x: 257, startPoint y: 154, endPoint x: 252, endPoint y: 129, distance: 25.3
click at [252, 129] on div "Janela de atendimento Grade de atendimento Capacidade Transportadoras Veículos …" at bounding box center [251, 115] width 503 height 230
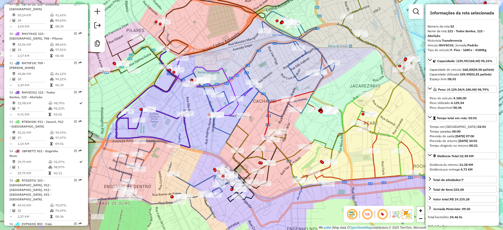
click at [245, 133] on icon at bounding box center [320, 82] width 188 height 211
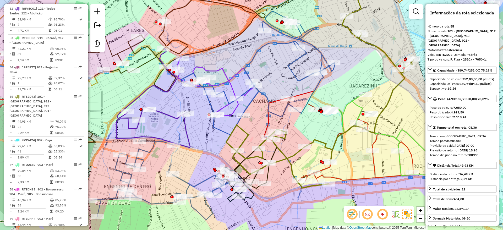
scroll to position [1887, 0]
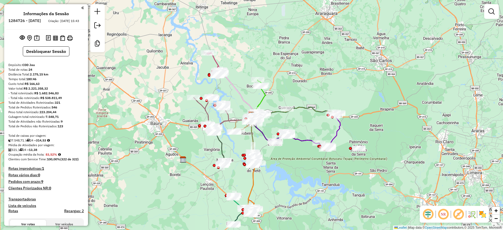
click at [428, 217] on em at bounding box center [428, 214] width 13 height 13
click at [457, 212] on em at bounding box center [459, 214] width 13 height 13
click at [483, 215] on img at bounding box center [483, 214] width 8 height 8
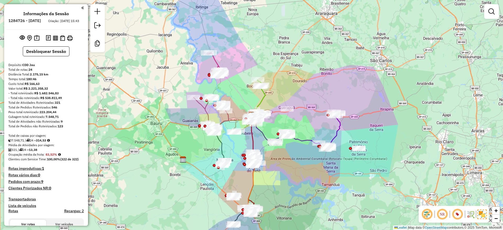
click at [441, 123] on div "Janela de atendimento Grade de atendimento Capacidade Transportadoras Veículos …" at bounding box center [251, 115] width 503 height 230
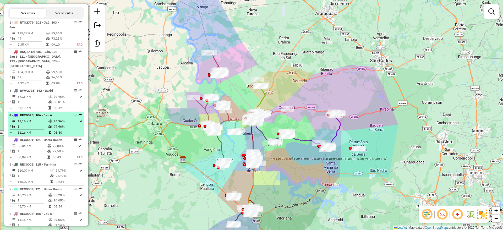
click at [54, 125] on td "77,46%" at bounding box center [65, 126] width 25 height 5
select select "**********"
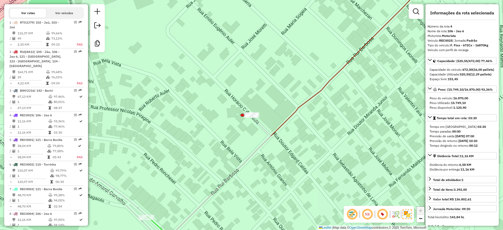
click at [248, 147] on div "Janela de atendimento Grade de atendimento Capacidade Transportadoras Veículos …" at bounding box center [251, 115] width 503 height 230
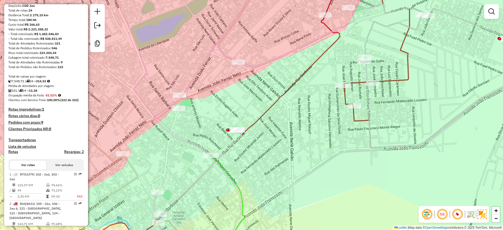
scroll to position [28, 0]
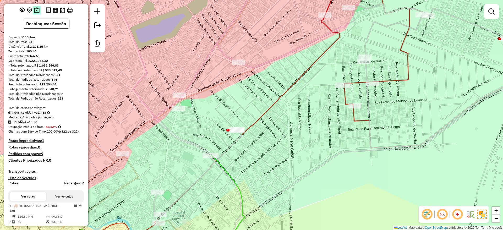
click at [34, 12] on img at bounding box center [37, 10] width 6 height 6
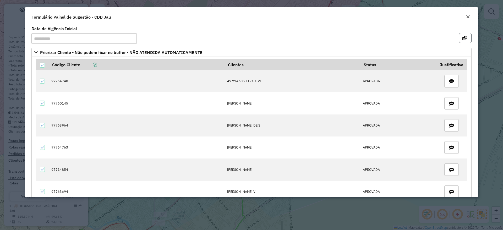
click at [461, 35] on button "button" at bounding box center [465, 38] width 13 height 10
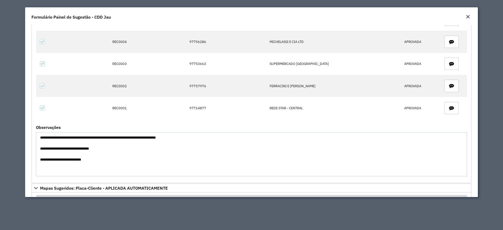
scroll to position [328, 0]
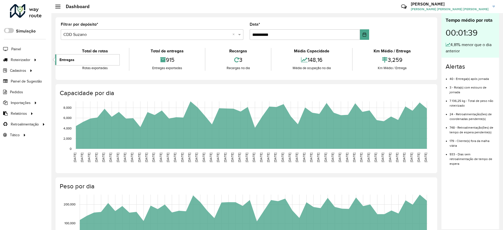
click at [72, 64] on link "Entregas" at bounding box center [87, 60] width 64 height 10
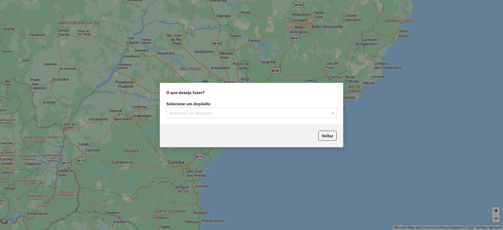
click at [246, 105] on label "Selecione um depósito" at bounding box center [251, 104] width 170 height 6
click at [241, 112] on input "text" at bounding box center [246, 113] width 155 height 6
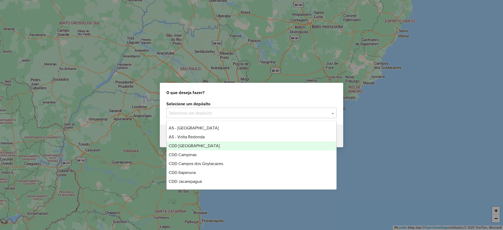
click at [216, 148] on div "CDD [GEOGRAPHIC_DATA]" at bounding box center [252, 146] width 170 height 9
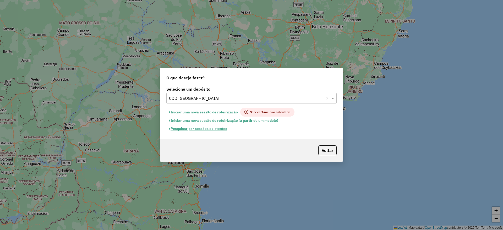
click at [214, 130] on button "Pesquisar por sessões existentes" at bounding box center [197, 129] width 63 height 8
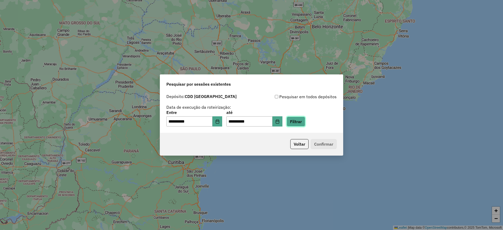
click at [305, 119] on button "Filtrar" at bounding box center [296, 122] width 19 height 10
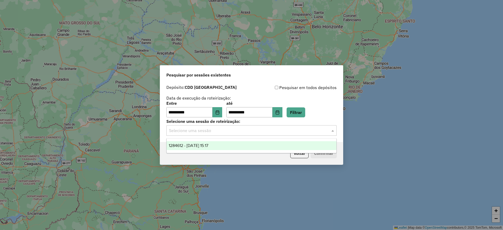
click at [252, 129] on input "text" at bounding box center [246, 131] width 155 height 6
click at [250, 146] on div "1284612 - [DATE] 15:17" at bounding box center [252, 145] width 170 height 9
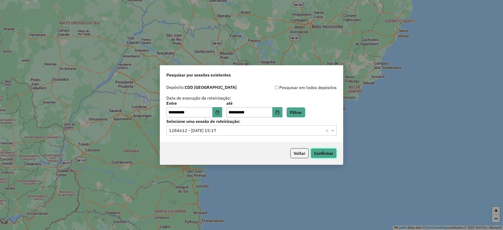
click at [324, 151] on button "Confirmar" at bounding box center [324, 153] width 26 height 10
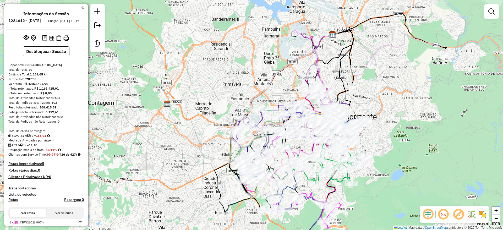
click at [429, 214] on em at bounding box center [428, 214] width 13 height 13
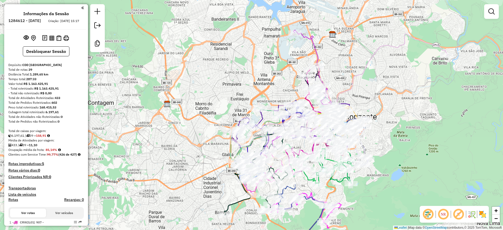
click at [460, 213] on em at bounding box center [459, 214] width 13 height 13
click at [483, 215] on img at bounding box center [483, 214] width 8 height 8
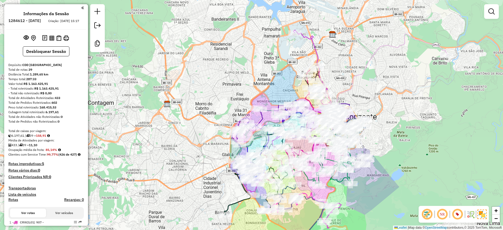
click at [437, 154] on div "Janela de atendimento Grade de atendimento Capacidade Transportadoras Veículos …" at bounding box center [251, 115] width 503 height 230
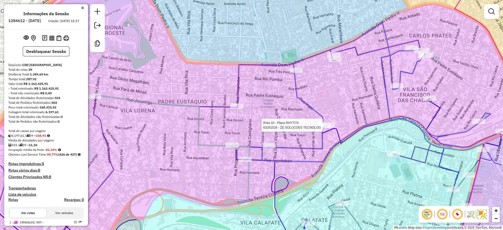
select select "**********"
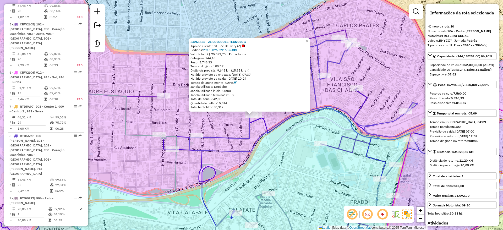
scroll to position [522, 0]
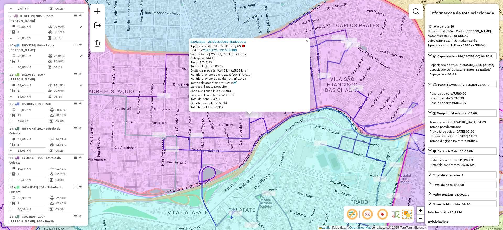
click at [313, 181] on div "63261526 - ZE SOLUCOES TECNOLOG Tipo de cliente: 81 - Zé Delivery (Z) Pedidos: …" at bounding box center [251, 115] width 503 height 230
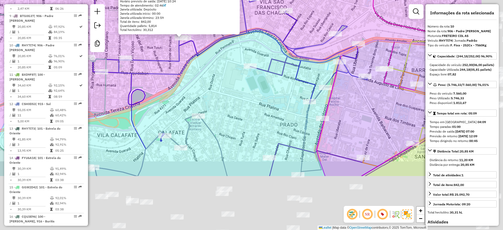
drag, startPoint x: 317, startPoint y: 183, endPoint x: 183, endPoint y: 18, distance: 212.8
click at [198, 38] on div "63261526 - ZE SOLUCOES TECNOLOG Tipo de cliente: 81 - Zé Delivery (Z) Pedidos: …" at bounding box center [251, 115] width 503 height 230
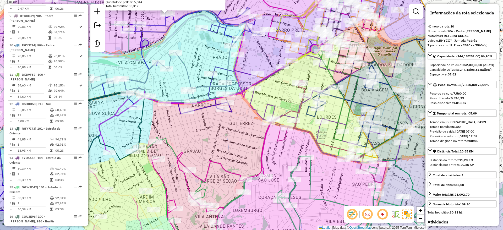
click at [245, 137] on div "63261526 - ZE SOLUCOES TECNOLOG Tipo de cliente: 81 - Zé Delivery (Z) Pedidos: …" at bounding box center [251, 115] width 503 height 230
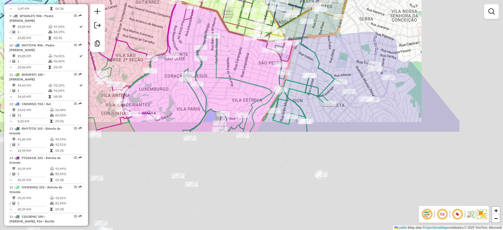
drag, startPoint x: 242, startPoint y: 135, endPoint x: 151, endPoint y: 18, distance: 148.7
click at [151, 18] on div "Janela de atendimento Grade de atendimento Capacidade Transportadoras Veículos …" at bounding box center [251, 115] width 503 height 230
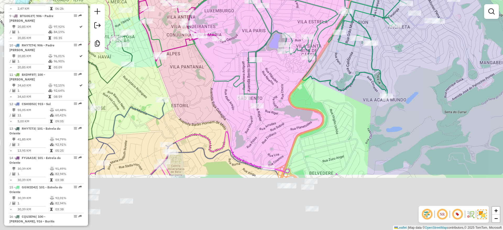
drag, startPoint x: 210, startPoint y: 96, endPoint x: 259, endPoint y: 33, distance: 79.6
click at [259, 33] on div "Janela de atendimento Grade de atendimento Capacidade Transportadoras Veículos …" at bounding box center [251, 115] width 503 height 230
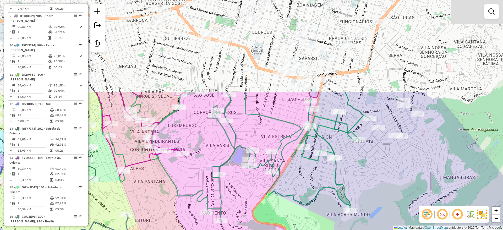
drag, startPoint x: 260, startPoint y: 142, endPoint x: 241, endPoint y: 189, distance: 50.6
click at [232, 220] on div "Janela de atendimento Grade de atendimento Capacidade Transportadoras Veículos …" at bounding box center [251, 115] width 503 height 230
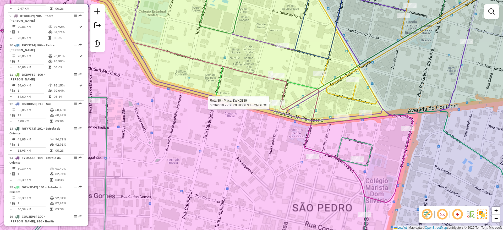
select select "**********"
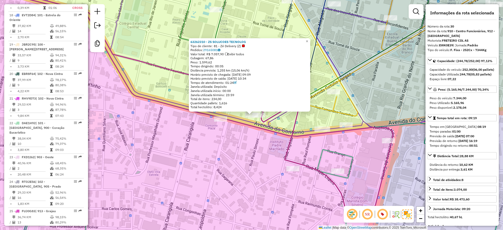
scroll to position [1090, 0]
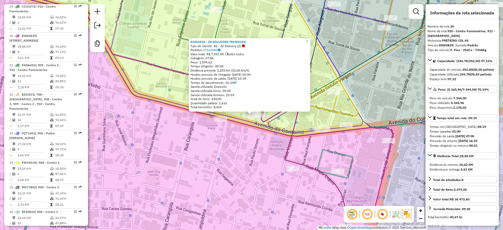
click at [179, 140] on div "63262310 - ZS SOLUCOES TECNOLOG Tipo de cliente: 81 - Zé Delivery (Z) Pedidos: …" at bounding box center [251, 115] width 503 height 230
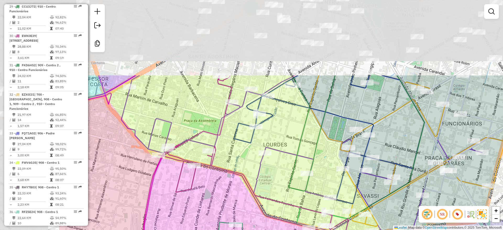
drag, startPoint x: 270, startPoint y: 214, endPoint x: 279, endPoint y: 236, distance: 23.0
click at [279, 230] on html "Aguarde... Pop-up bloqueado! Seu navegador bloqueou automáticamente a abertura …" at bounding box center [251, 115] width 503 height 230
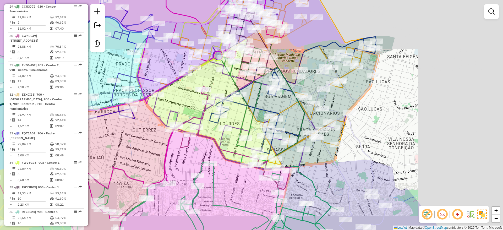
click at [185, 102] on div "Janela de atendimento Grade de atendimento Capacidade Transportadoras Veículos …" at bounding box center [251, 115] width 503 height 230
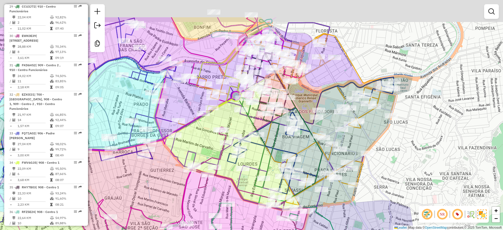
drag, startPoint x: 185, startPoint y: 102, endPoint x: 200, endPoint y: 128, distance: 29.5
click at [203, 144] on div "Janela de atendimento Grade de atendimento Capacidade Transportadoras Veículos …" at bounding box center [251, 115] width 503 height 230
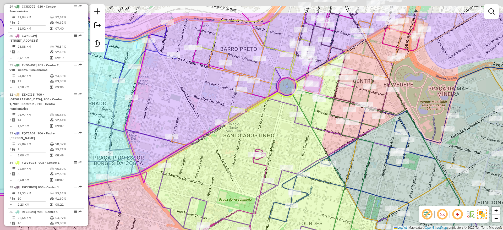
drag, startPoint x: 208, startPoint y: 140, endPoint x: 204, endPoint y: 126, distance: 14.8
click at [208, 142] on div "Janela de atendimento Grade de atendimento Capacidade Transportadoras Veículos …" at bounding box center [251, 115] width 503 height 230
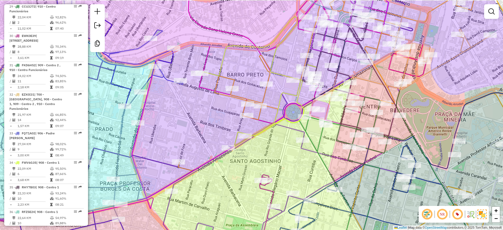
click at [203, 124] on div "Janela de atendimento Grade de atendimento Capacidade Transportadoras Veículos …" at bounding box center [251, 115] width 503 height 230
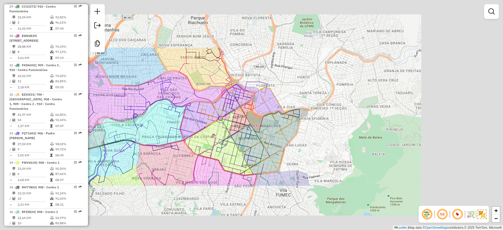
click at [170, 118] on div at bounding box center [163, 115] width 13 height 5
select select "**********"
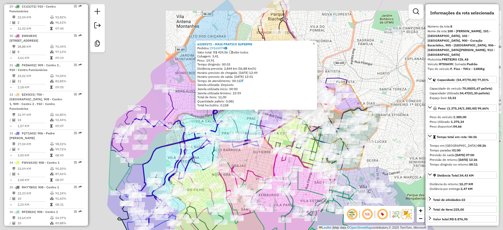
click at [176, 120] on icon at bounding box center [195, 158] width 151 height 136
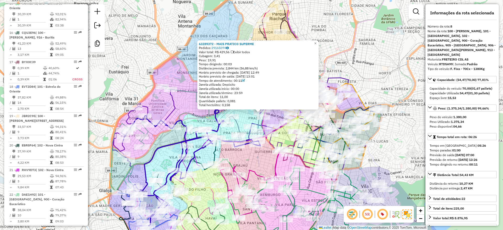
scroll to position [449, 0]
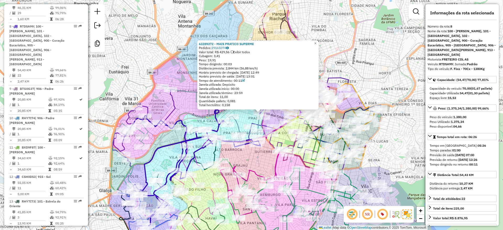
drag, startPoint x: 189, startPoint y: 107, endPoint x: 195, endPoint y: 111, distance: 7.5
click at [199, 121] on div "63289372 - MAIS PRATICO SUPERME Pedidos: 29165074 Valor total: R$ 429,56 Exibir…" at bounding box center [251, 115] width 503 height 230
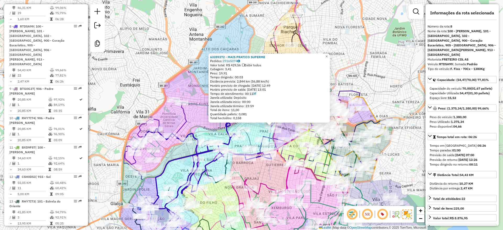
click at [193, 110] on div "63289372 - MAIS PRATICO SUPERME Pedidos: 29165074 Valor total: R$ 429,56 Exibir…" at bounding box center [251, 115] width 503 height 230
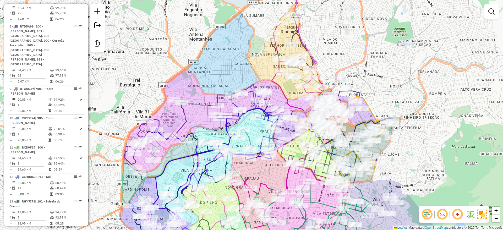
click at [202, 118] on div "Janela de atendimento Grade de atendimento Capacidade Transportadoras Veículos …" at bounding box center [251, 115] width 503 height 230
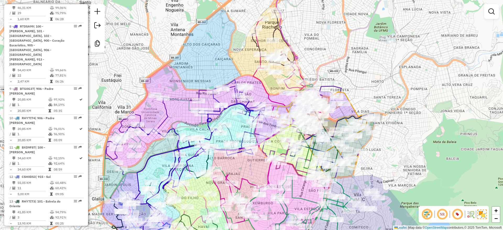
drag, startPoint x: 202, startPoint y: 118, endPoint x: 184, endPoint y: 114, distance: 18.9
click at [184, 114] on div "Janela de atendimento Grade de atendimento Capacidade Transportadoras Veículos …" at bounding box center [251, 115] width 503 height 230
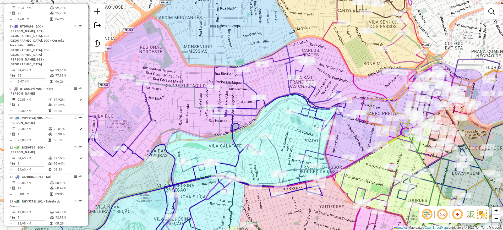
drag, startPoint x: 262, startPoint y: 47, endPoint x: 186, endPoint y: 173, distance: 146.8
click at [181, 187] on div "Rota 22 - Placa DAE1H92 63200447 - BONACHO INDUSTRIA E Janela de atendimento Gr…" at bounding box center [251, 115] width 503 height 230
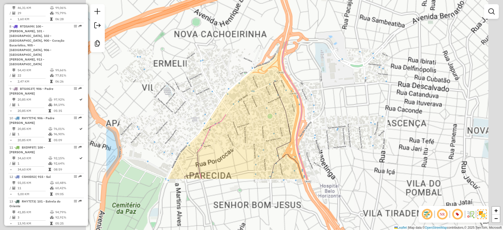
click at [254, 128] on div "Janela de atendimento Grade de atendimento Capacidade Transportadoras Veículos …" at bounding box center [251, 115] width 503 height 230
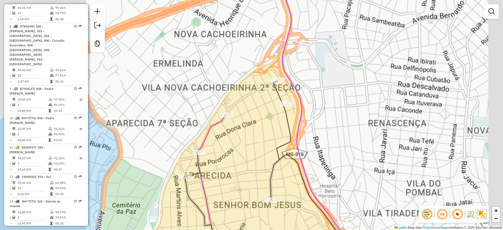
click at [138, 0] on html "Aguarde... Pop-up bloqueado! Seu navegador bloqueou automáticamente a abertura …" at bounding box center [251, 115] width 503 height 230
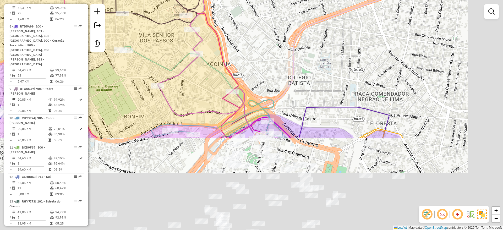
drag, startPoint x: 231, startPoint y: 13, endPoint x: 238, endPoint y: 30, distance: 18.4
click at [230, 10] on div "Janela de atendimento Grade de atendimento Capacidade Transportadoras Veículos …" at bounding box center [251, 115] width 503 height 230
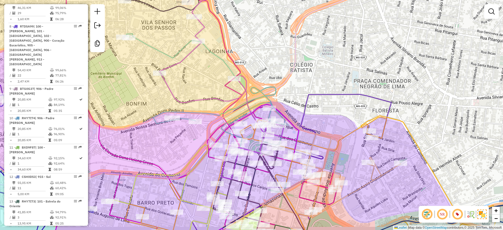
click at [284, 87] on icon at bounding box center [181, 80] width 456 height 229
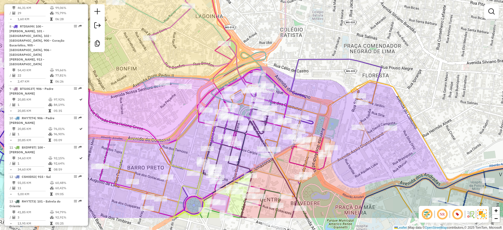
drag, startPoint x: 288, startPoint y: 79, endPoint x: 279, endPoint y: 55, distance: 25.4
click at [279, 55] on div "Janela de atendimento Grade de atendimento Capacidade Transportadoras Veículos …" at bounding box center [251, 115] width 503 height 230
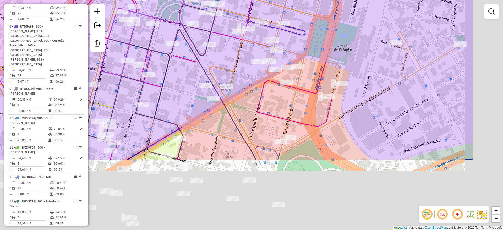
drag, startPoint x: 433, startPoint y: 152, endPoint x: 345, endPoint y: 51, distance: 134.1
click at [347, 52] on div "Janela de atendimento Grade de atendimento Capacidade Transportadoras Veículos …" at bounding box center [251, 115] width 503 height 230
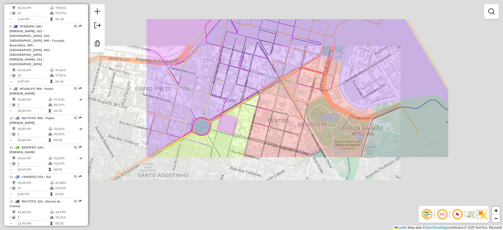
click at [367, 98] on div "Janela de atendimento Grade de atendimento Capacidade Transportadoras Veículos …" at bounding box center [251, 115] width 503 height 230
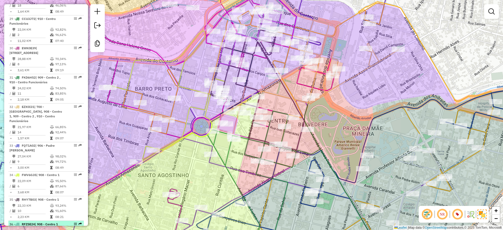
scroll to position [1157, 0]
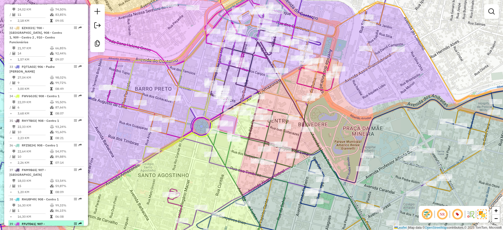
click at [45, 222] on div "39 - FFU7D61 | 907 - [GEOGRAPHIC_DATA], 908 - Centro 1" at bounding box center [37, 226] width 56 height 9
select select "**********"
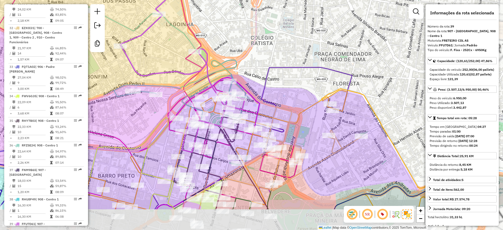
drag, startPoint x: 274, startPoint y: 65, endPoint x: 283, endPoint y: 48, distance: 19.7
click at [283, 48] on div "Janela de atendimento Grade de atendimento Capacidade Transportadoras Veículos …" at bounding box center [251, 115] width 503 height 230
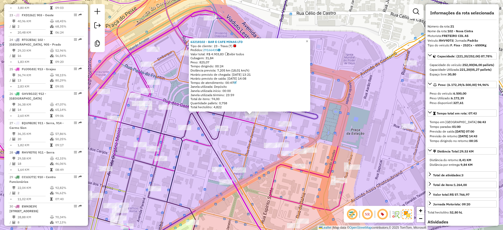
scroll to position [840, 0]
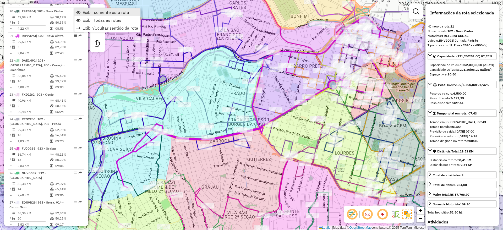
click at [112, 13] on span "Exibir somente esta rota" at bounding box center [106, 12] width 47 height 4
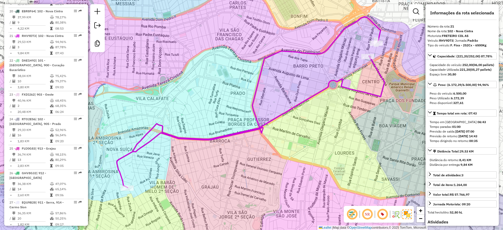
click at [347, 97] on div "Janela de atendimento Grade de atendimento Capacidade Transportadoras Veículos …" at bounding box center [251, 115] width 503 height 230
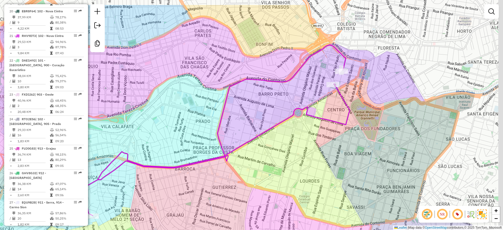
drag, startPoint x: 357, startPoint y: 121, endPoint x: 319, endPoint y: 150, distance: 47.5
click at [321, 150] on div "Janela de atendimento Grade de atendimento Capacidade Transportadoras Veículos …" at bounding box center [251, 115] width 503 height 230
click at [319, 150] on div "Janela de atendimento Grade de atendimento Capacidade Transportadoras Veículos …" at bounding box center [251, 115] width 503 height 230
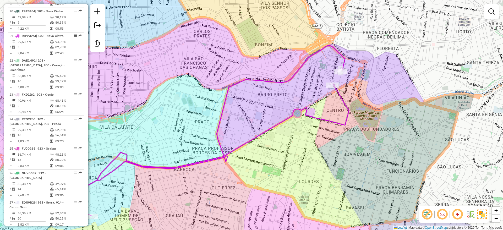
click at [344, 104] on icon at bounding box center [215, 130] width 268 height 171
select select "**********"
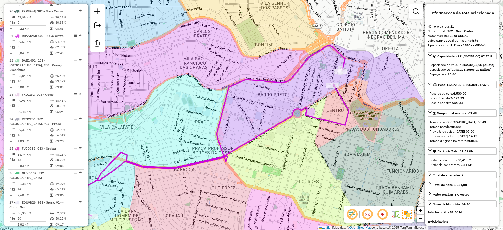
click at [451, 40] on strong "RHV9D73" at bounding box center [446, 41] width 14 height 4
copy div "RHV9D73"
